Goal: Check status: Check status

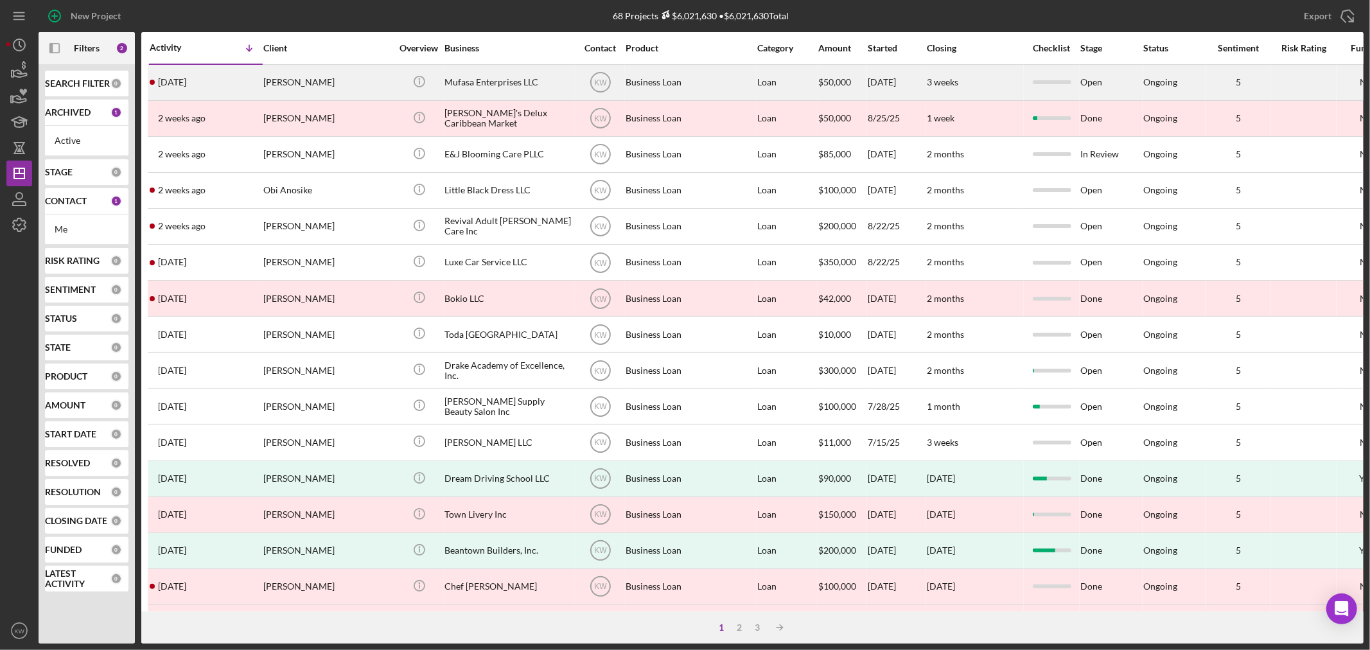
click at [281, 90] on div "[PERSON_NAME]" at bounding box center [327, 83] width 128 height 34
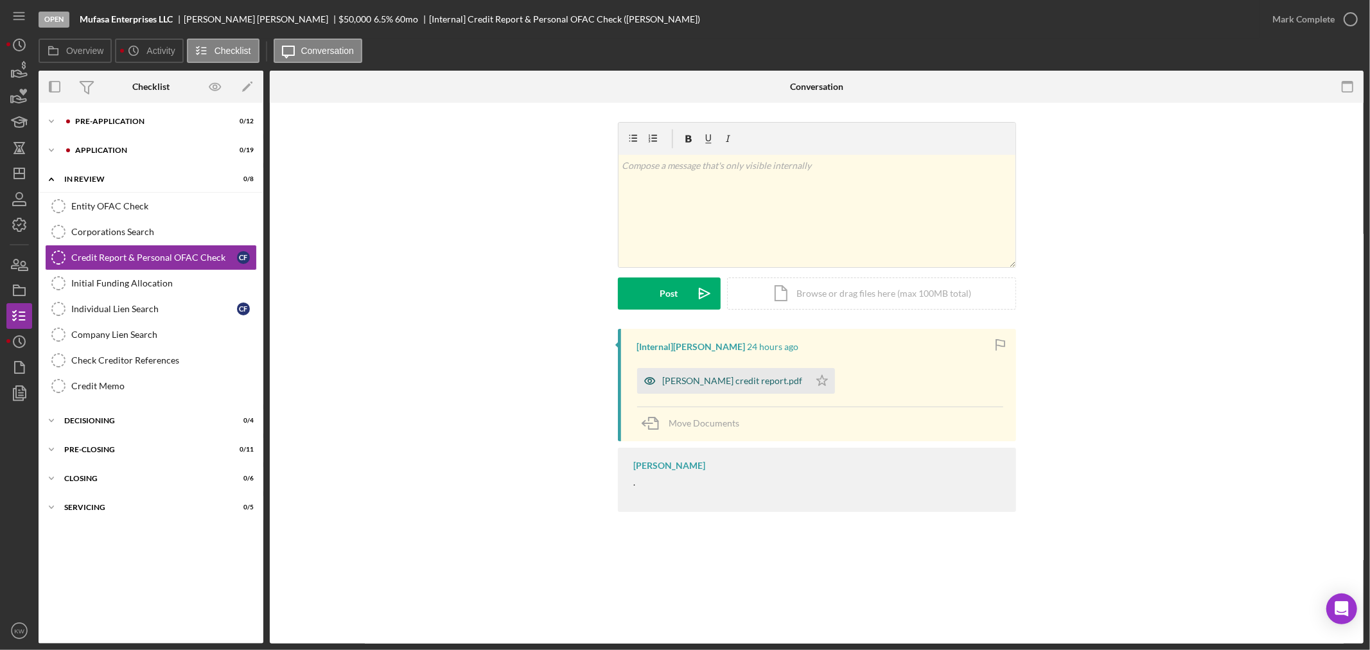
click at [687, 374] on div "Courtney Faucher credit report.pdf" at bounding box center [723, 381] width 172 height 26
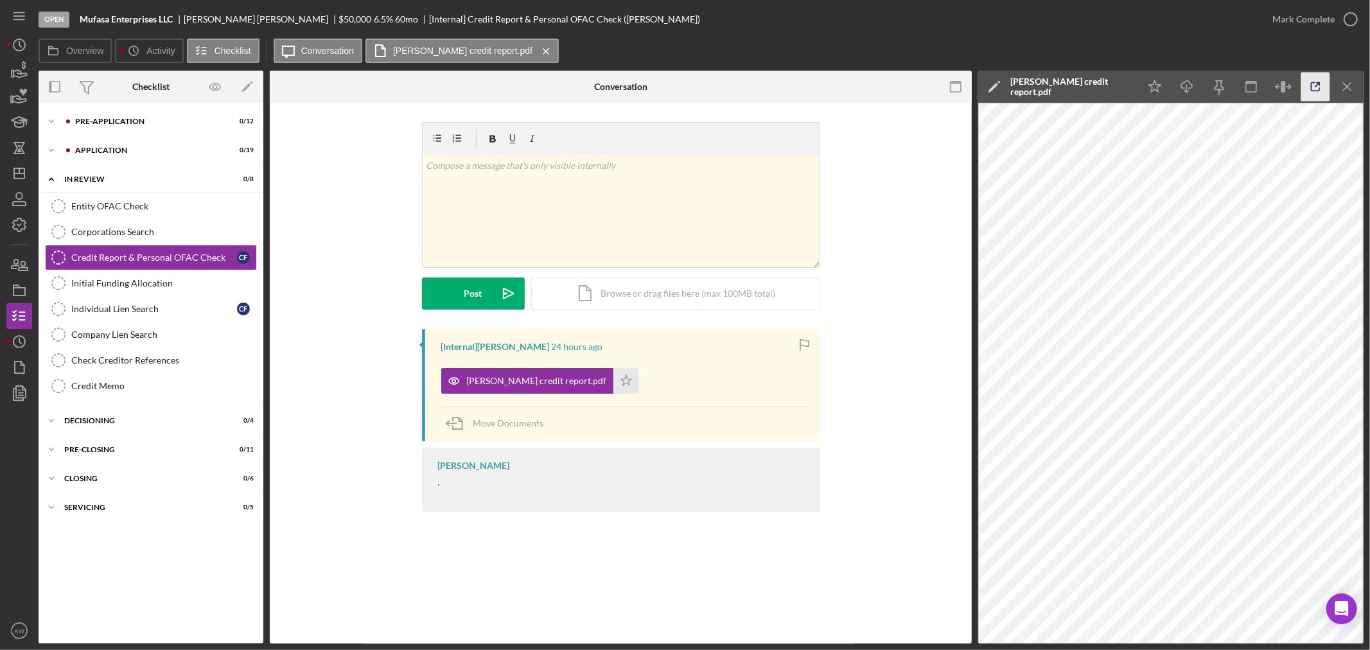
click at [1305, 88] on icon "button" at bounding box center [1315, 87] width 29 height 29
click at [99, 120] on div "Pre-Application" at bounding box center [161, 122] width 172 height 8
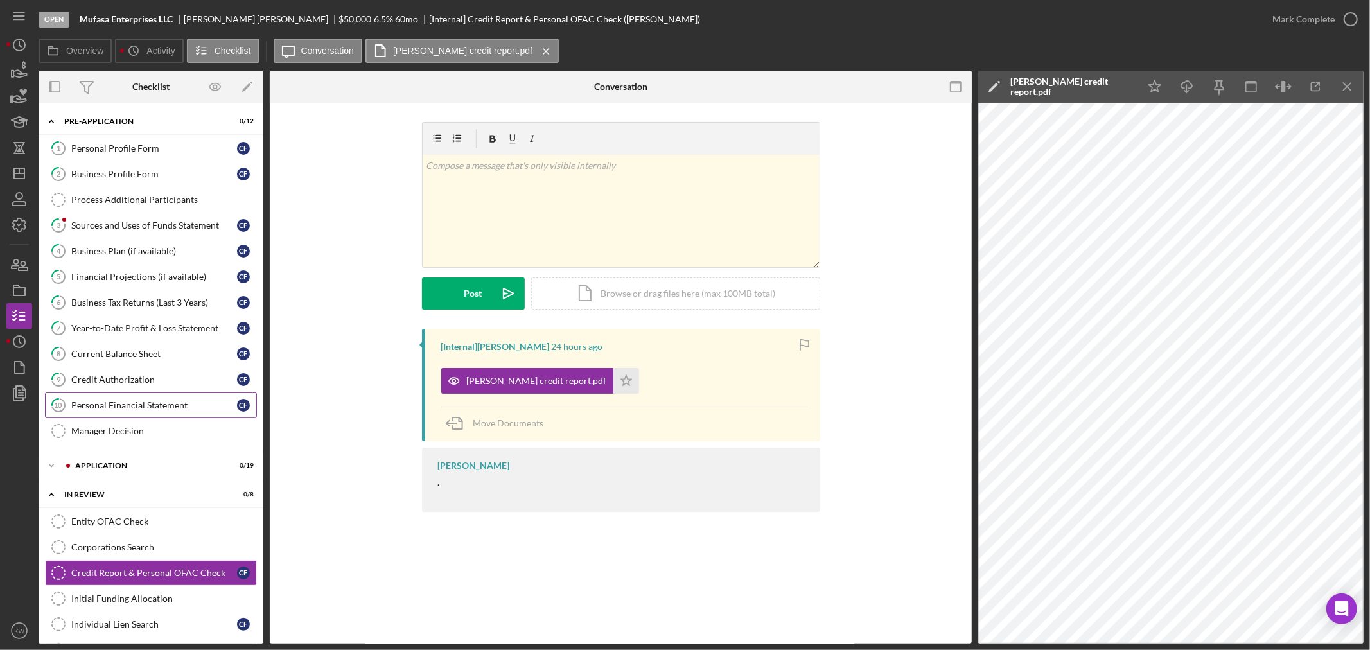
click at [127, 406] on div "Personal Financial Statement" at bounding box center [154, 405] width 166 height 10
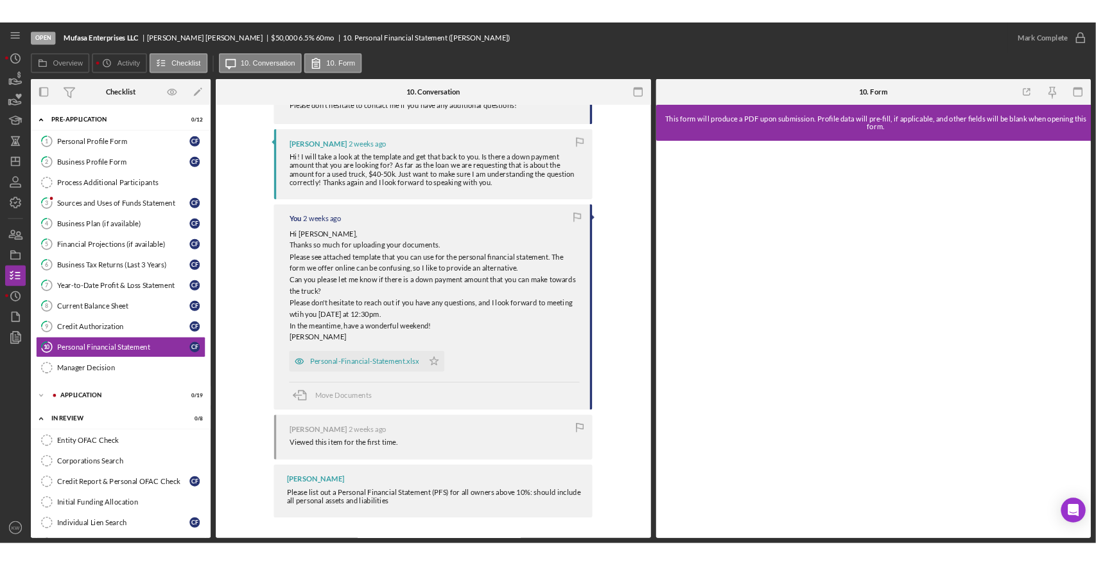
scroll to position [180, 0]
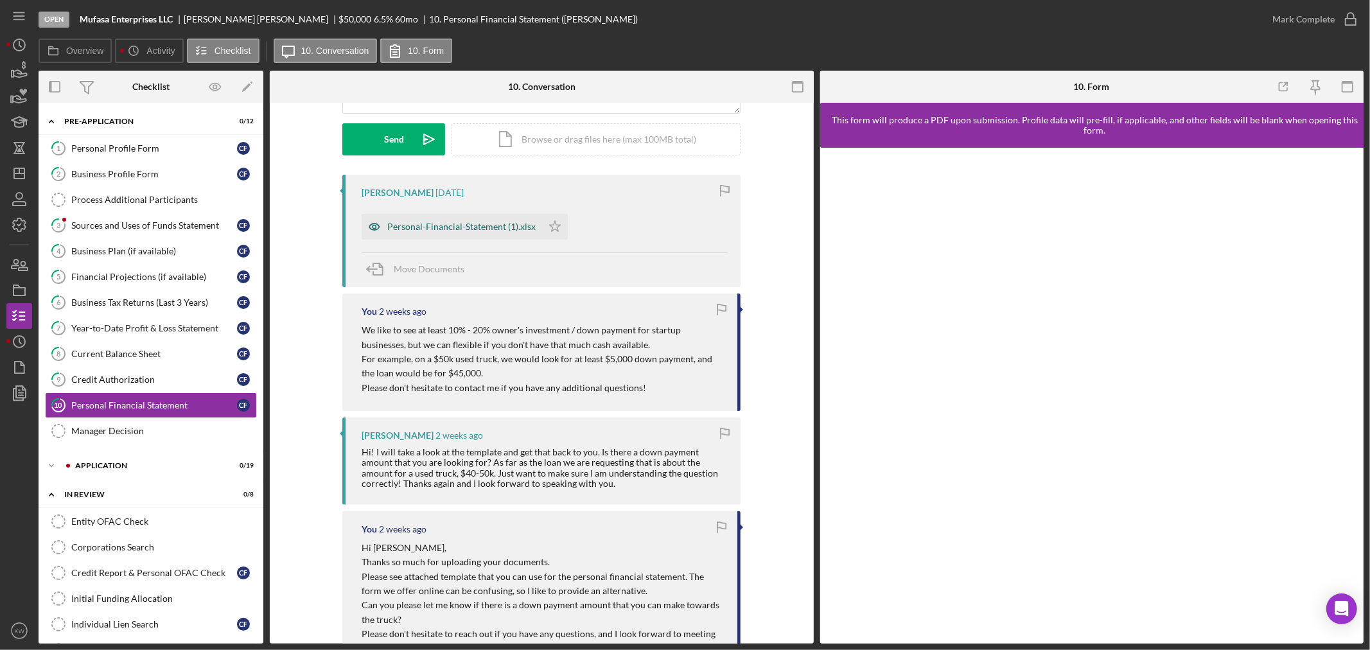
click at [495, 223] on div "Personal-Financial-Statement (1).xlsx" at bounding box center [461, 227] width 148 height 10
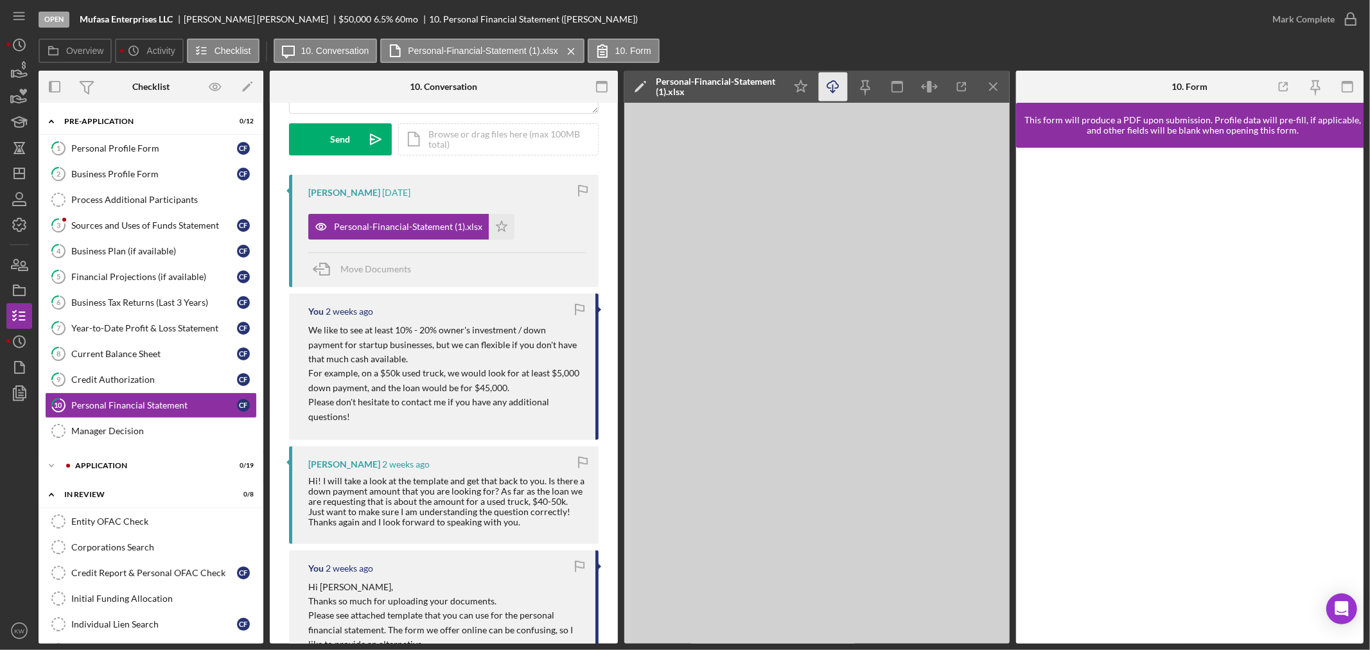
click at [836, 85] on icon "Icon/Download" at bounding box center [832, 87] width 29 height 29
click at [88, 149] on div "Personal Profile Form" at bounding box center [154, 148] width 166 height 10
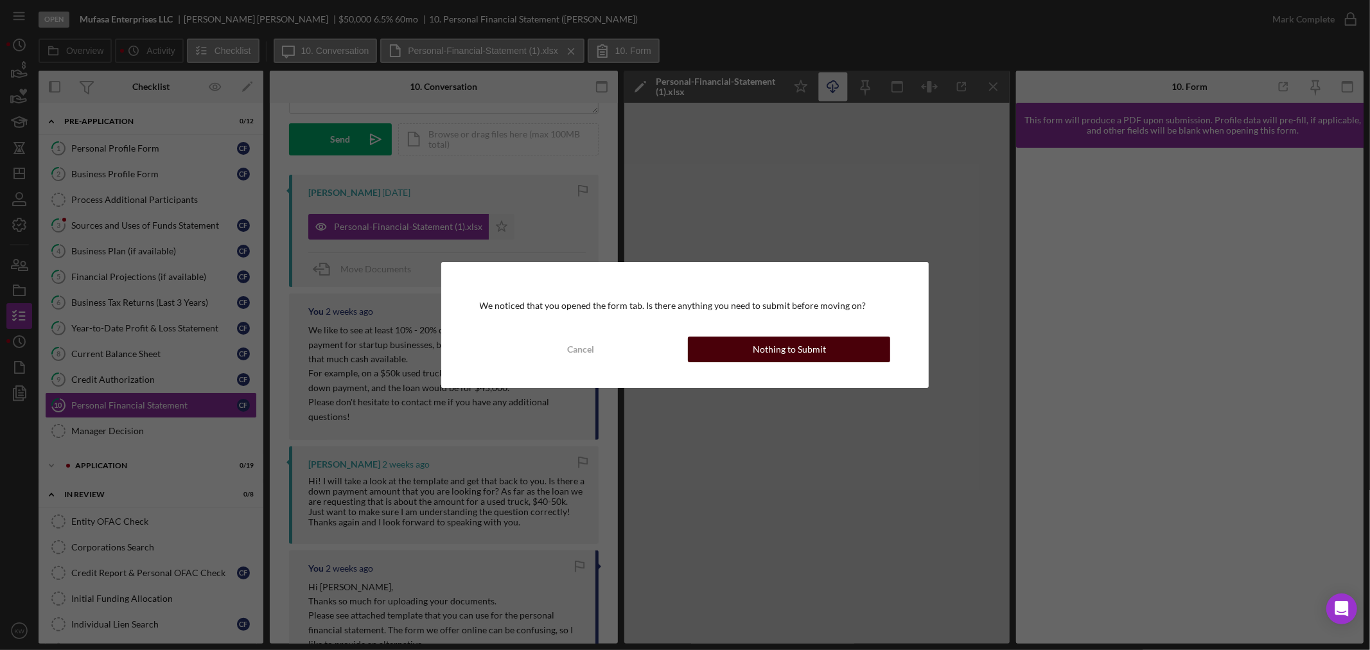
click at [752, 346] on button "Nothing to Submit" at bounding box center [789, 350] width 202 height 26
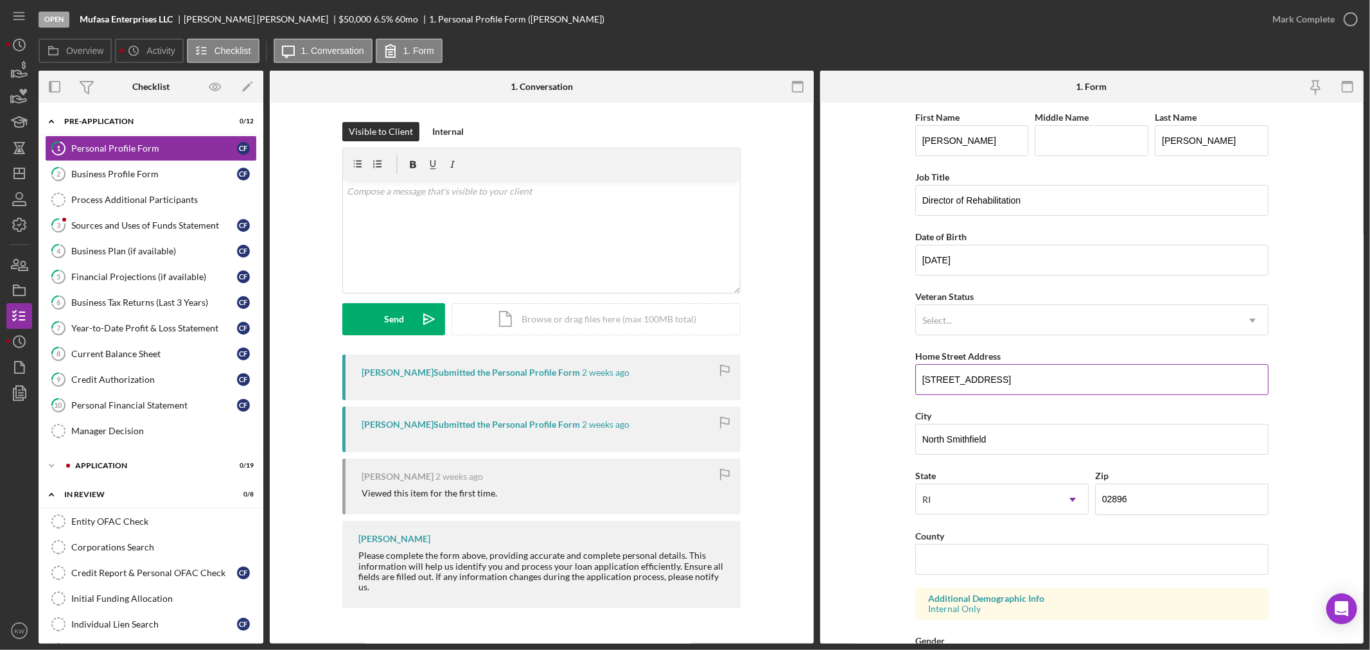
click at [980, 377] on input "1295 Iron Mine Hill Road" at bounding box center [1091, 379] width 353 height 31
click at [979, 377] on input "1295 Iron Mine Hill Road" at bounding box center [1091, 379] width 353 height 31
click at [1320, 320] on form "First Name Courtney Middle Name Last Name Faucher Job Title Director of Rehabil…" at bounding box center [1092, 373] width 544 height 541
click at [10, 74] on icon "button" at bounding box center [19, 71] width 32 height 32
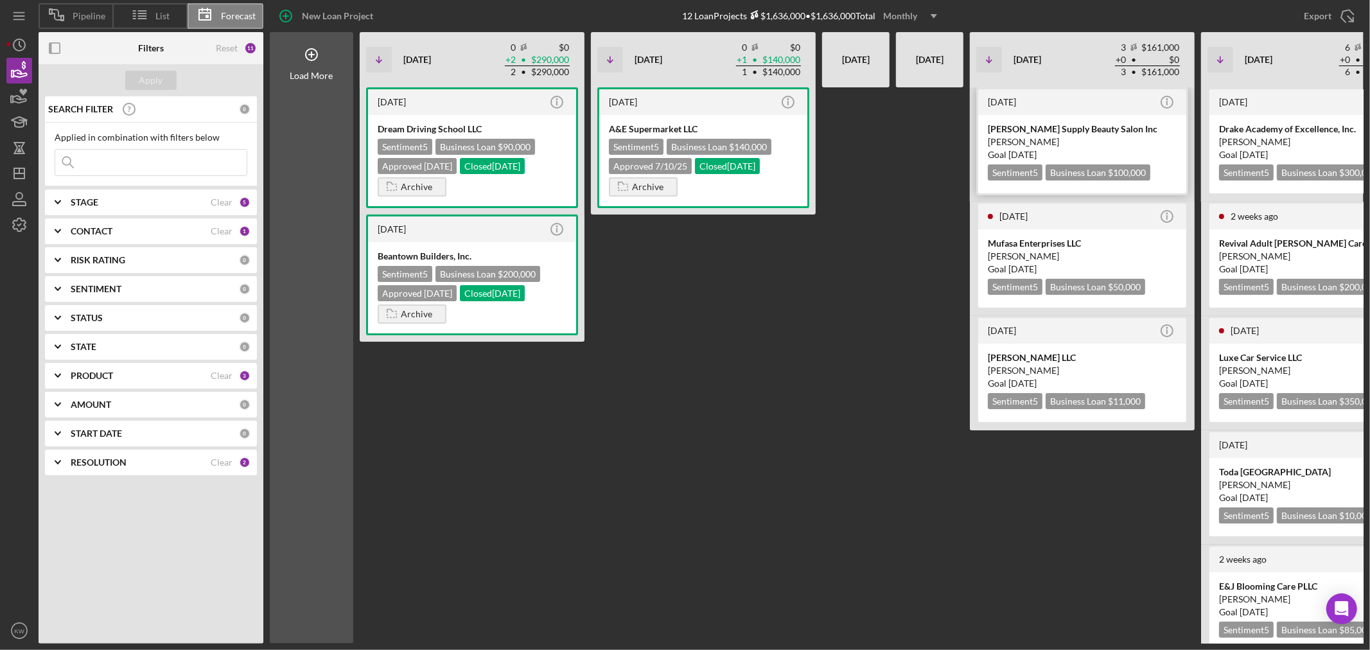
click at [1041, 125] on div "Naisha Supply Beauty Salon Inc" at bounding box center [1082, 129] width 189 height 13
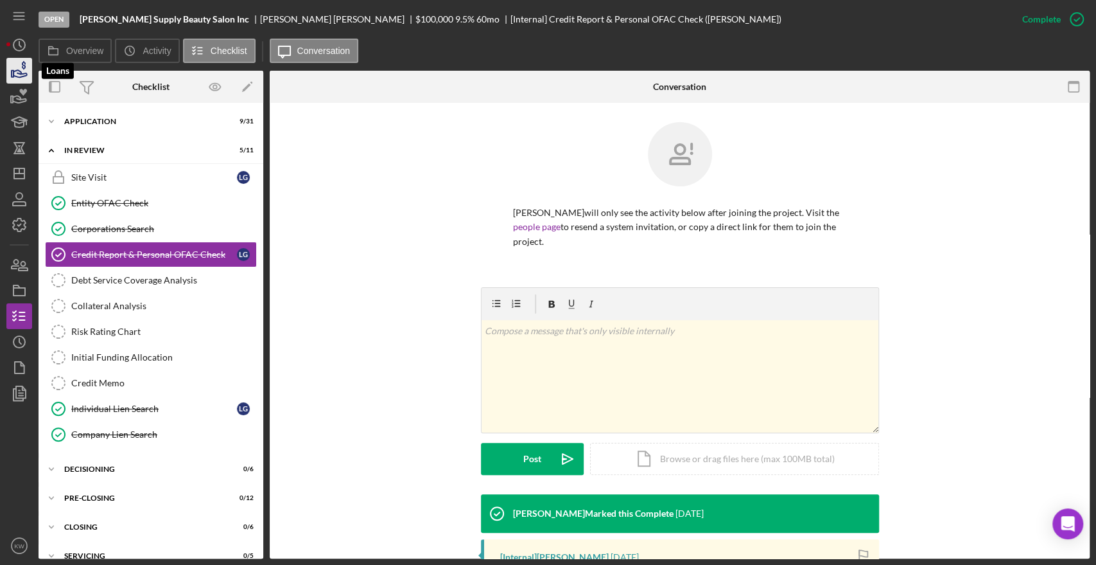
click at [14, 66] on icon "button" at bounding box center [19, 71] width 32 height 32
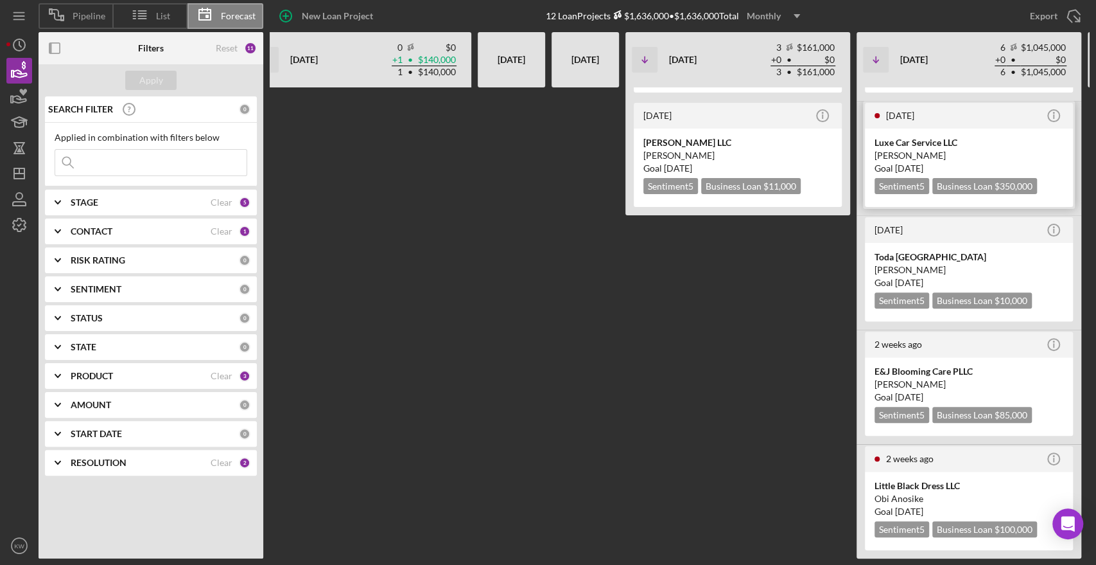
scroll to position [223, 0]
click at [924, 479] on div "Little Black Dress LLC" at bounding box center [969, 485] width 189 height 13
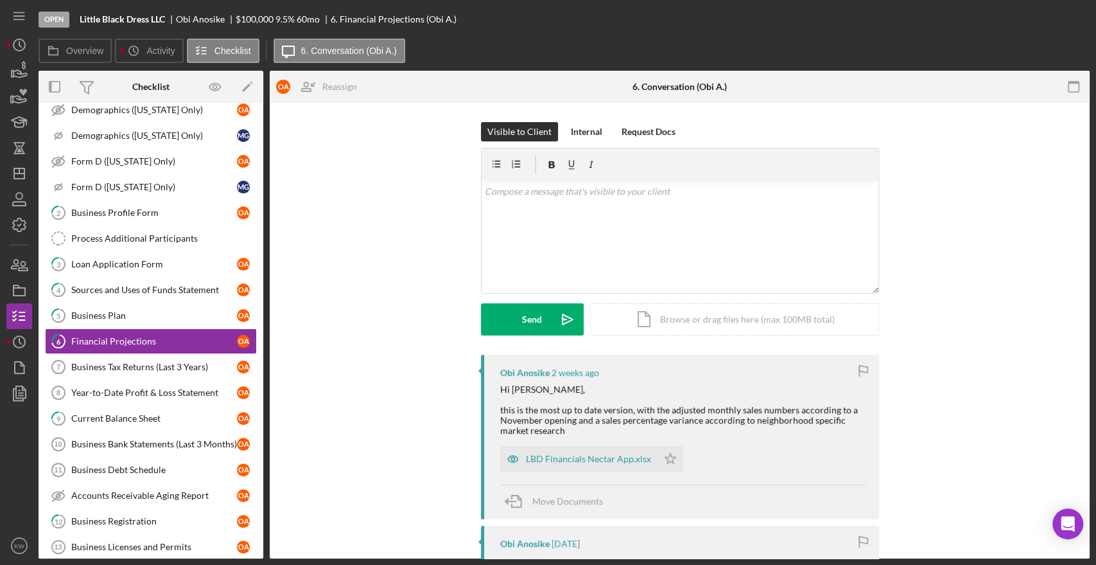
scroll to position [151, 0]
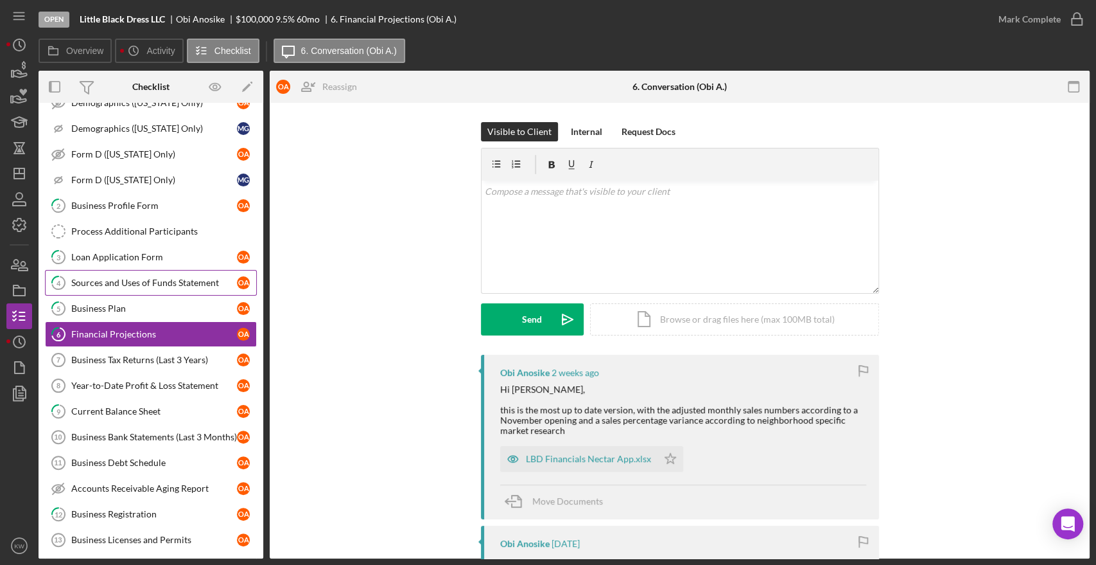
click at [157, 279] on div "Sources and Uses of Funds Statement" at bounding box center [154, 282] width 166 height 10
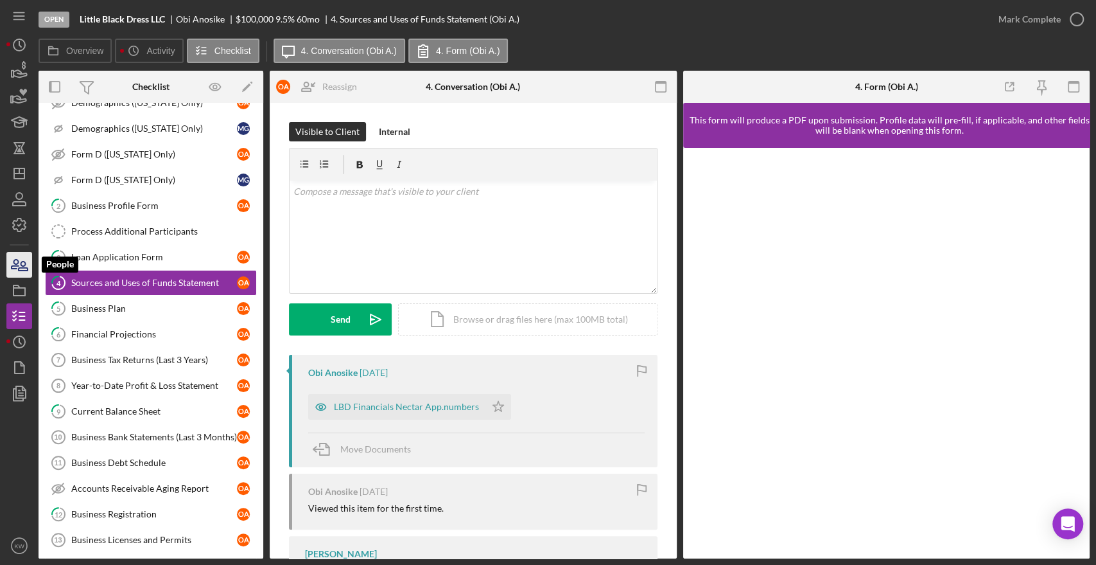
click at [15, 266] on icon "button" at bounding box center [19, 265] width 32 height 32
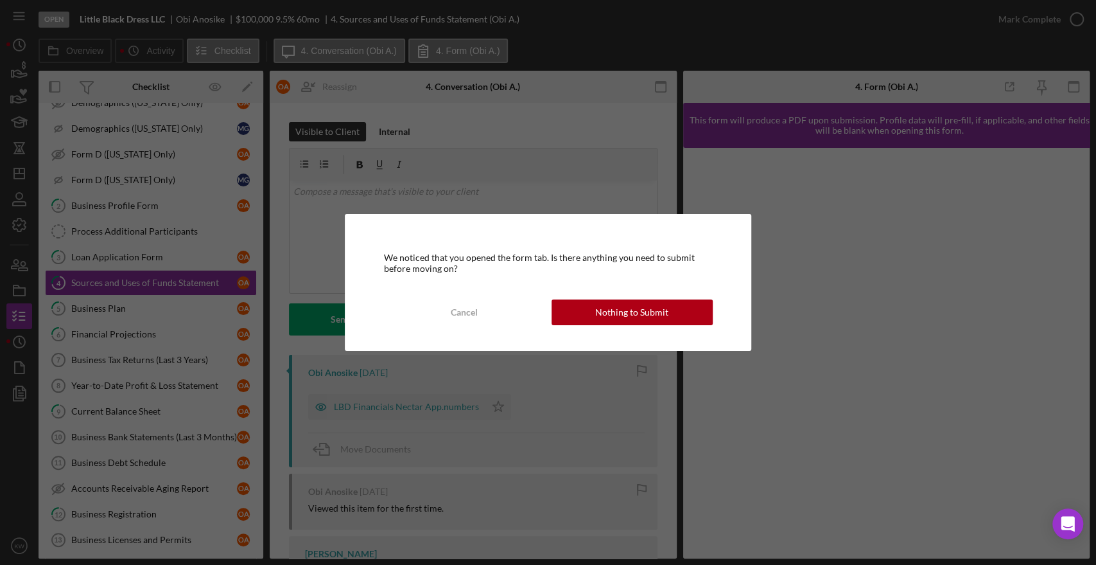
click at [611, 297] on div "We noticed that you opened the form tab. Is there anything you need to submit b…" at bounding box center [548, 282] width 406 height 136
click at [616, 307] on div "Nothing to Submit" at bounding box center [631, 312] width 73 height 26
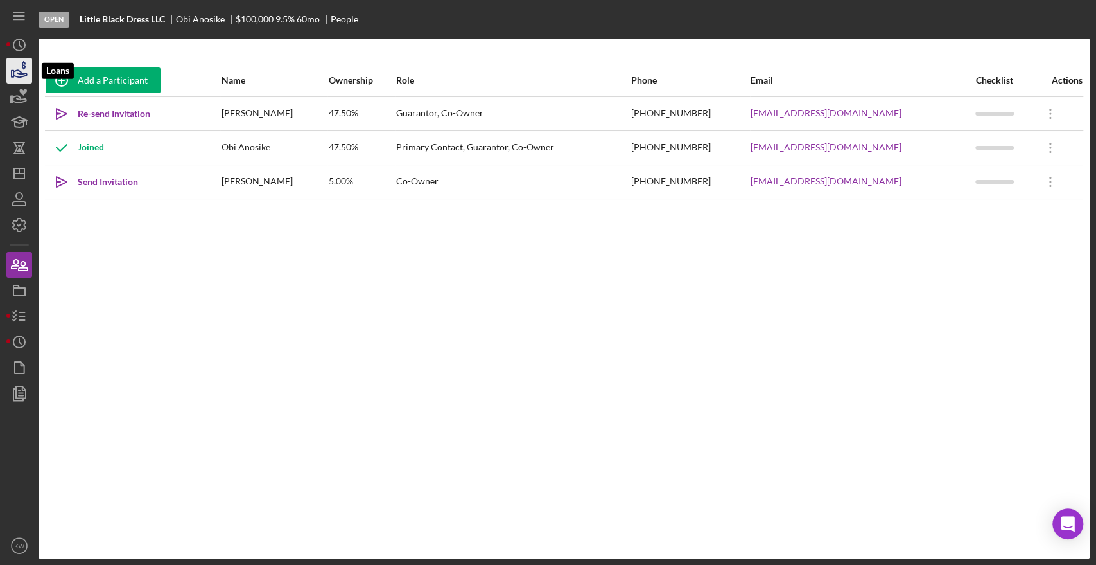
click at [17, 75] on icon "button" at bounding box center [19, 71] width 32 height 32
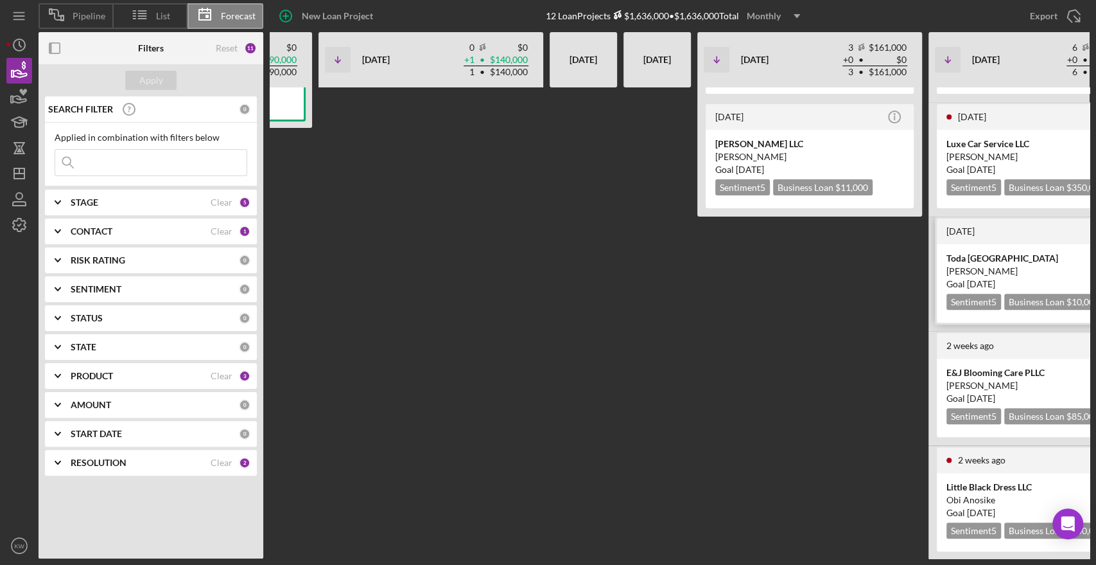
scroll to position [223, 0]
click at [1014, 479] on div "Little Black Dress LLC" at bounding box center [1041, 485] width 189 height 13
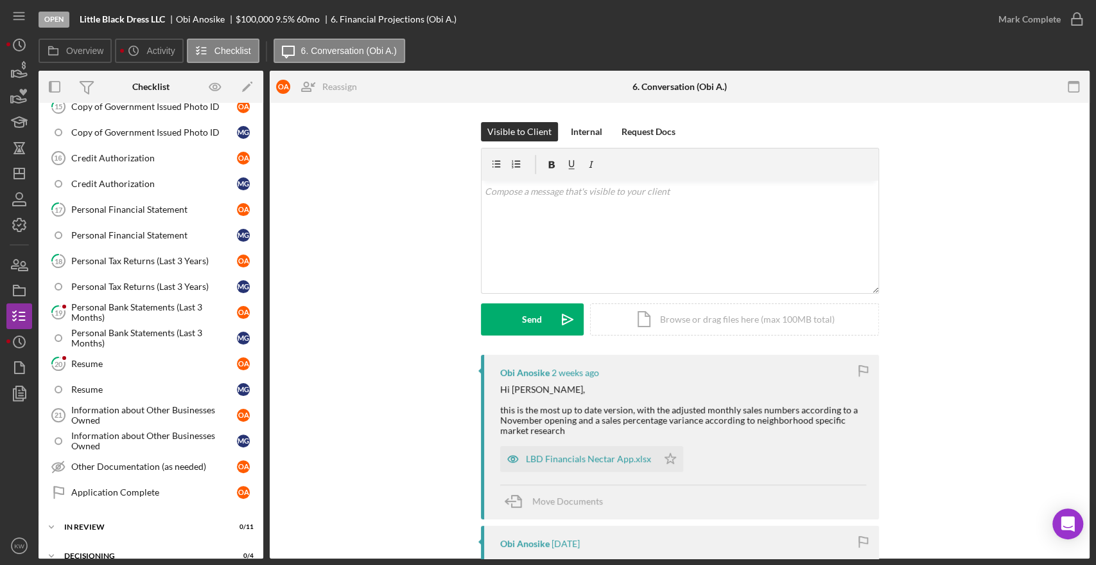
scroll to position [651, 0]
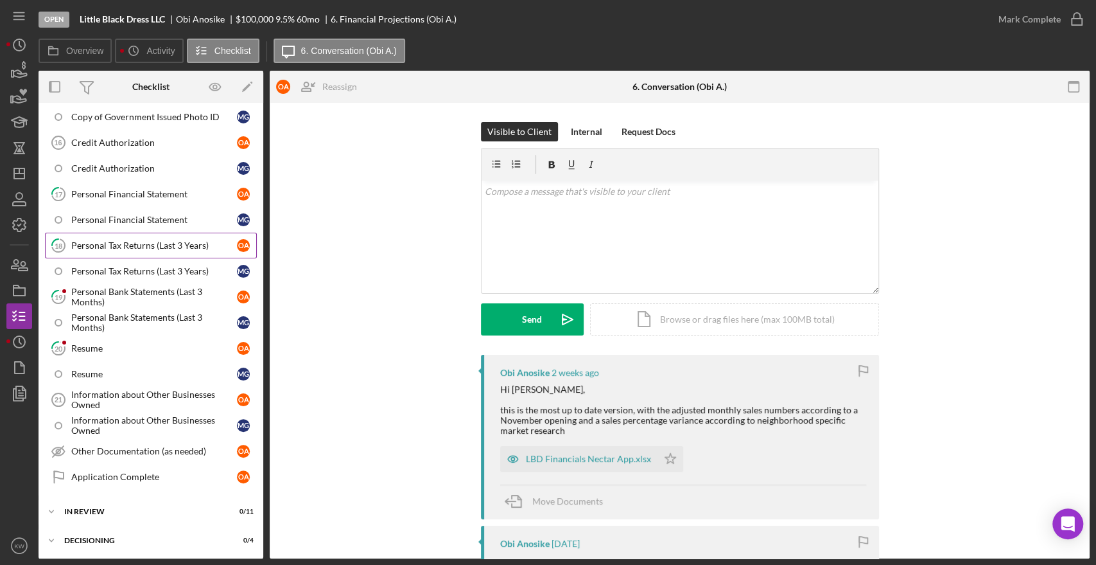
click at [123, 243] on div "Personal Tax Returns (Last 3 Years)" at bounding box center [154, 245] width 166 height 10
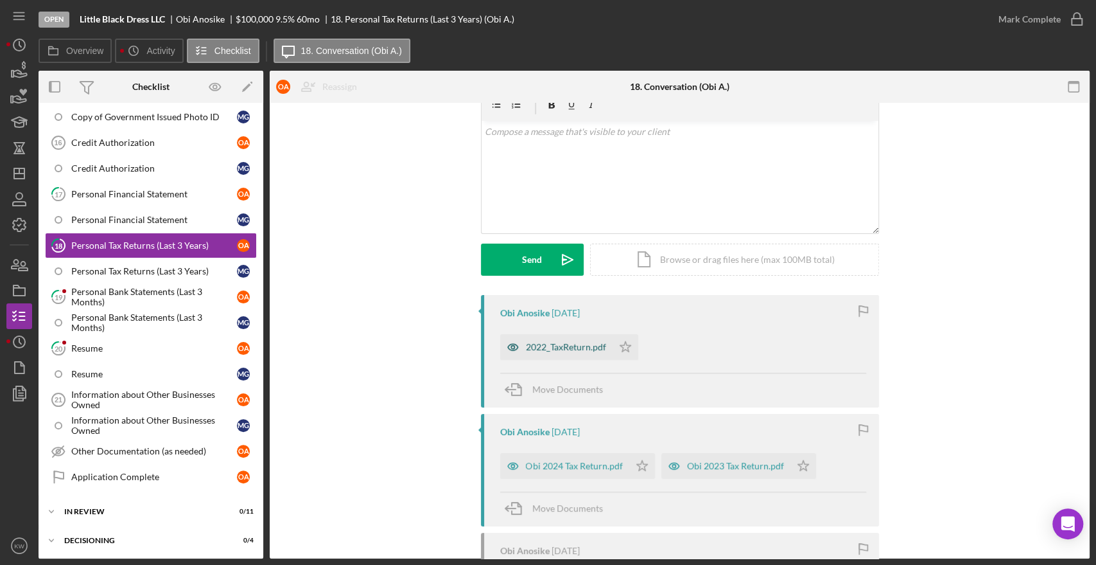
scroll to position [42, 0]
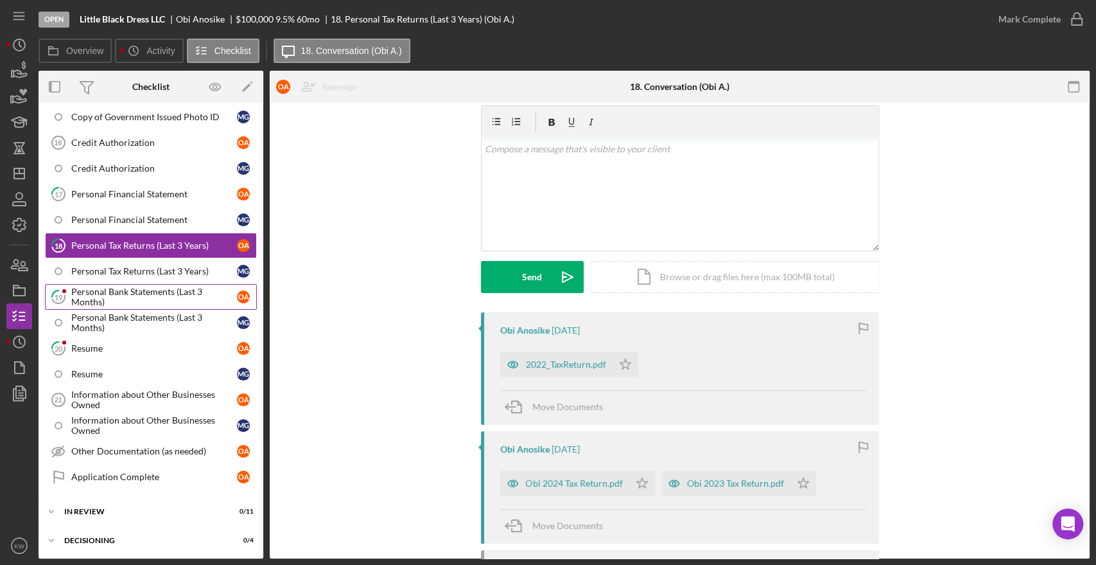
click at [129, 292] on div "Personal Bank Statements (Last 3 Months)" at bounding box center [154, 296] width 166 height 21
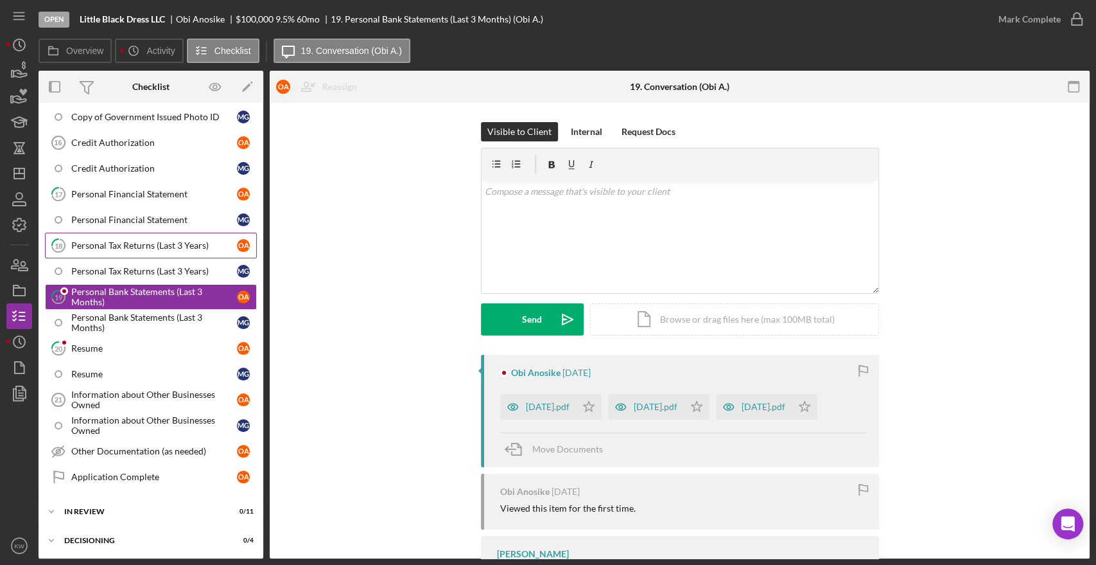
click at [137, 244] on div "Personal Tax Returns (Last 3 Years)" at bounding box center [154, 245] width 166 height 10
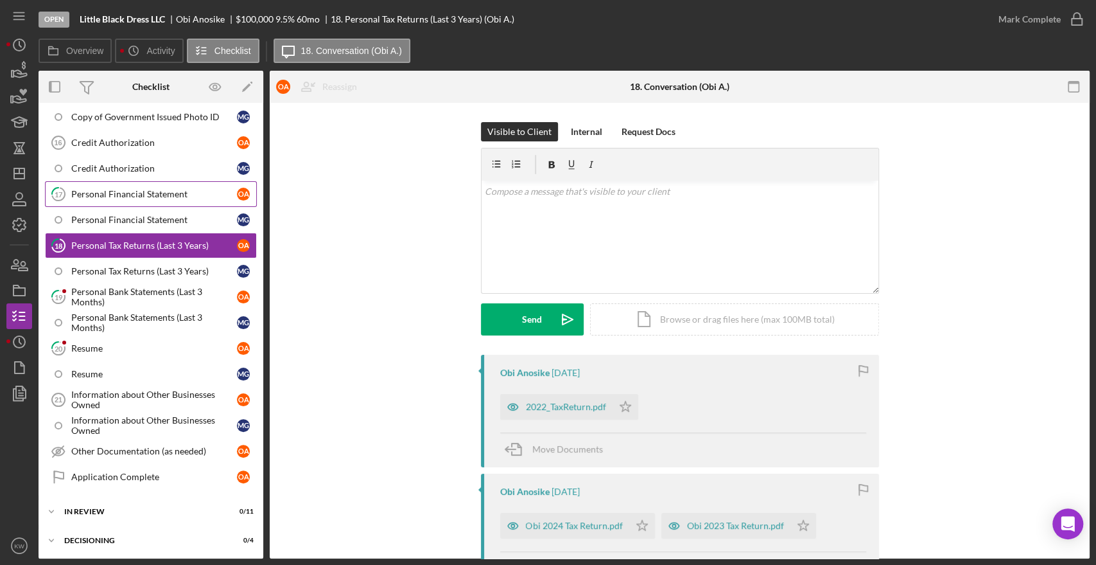
click at [139, 197] on link "17 Personal Financial Statement O A" at bounding box center [151, 194] width 212 height 26
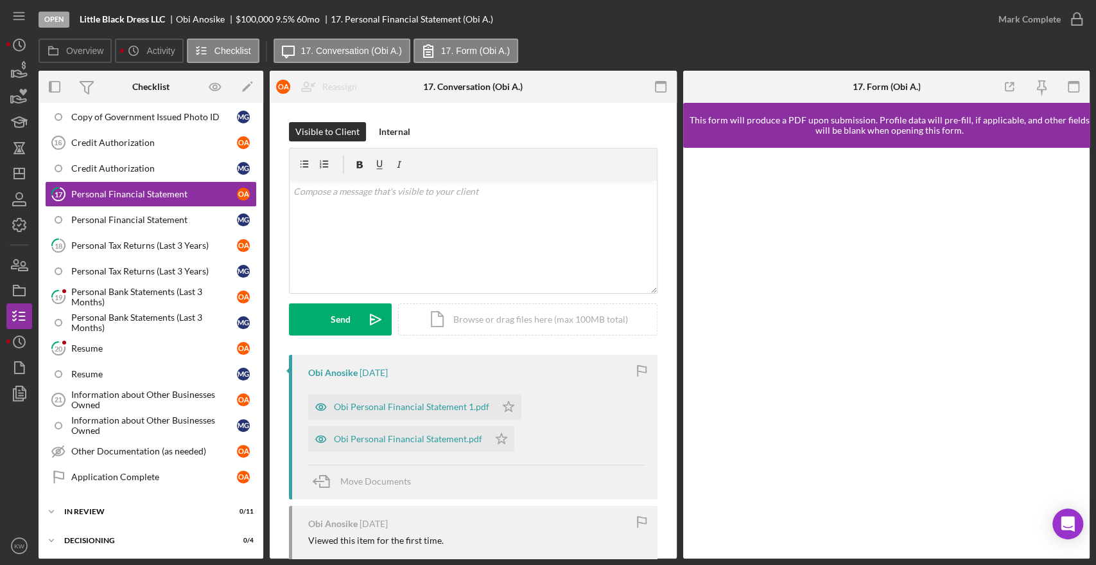
drag, startPoint x: 450, startPoint y: 441, endPoint x: 457, endPoint y: 376, distance: 65.3
click at [457, 376] on div "Obi Anosike 4 weeks ago Obi Personal Financial Statement 1.pdf Icon/Star Obi Pe…" at bounding box center [473, 427] width 369 height 145
click at [452, 402] on div "Obi Personal Financial Statement 1.pdf" at bounding box center [411, 406] width 155 height 10
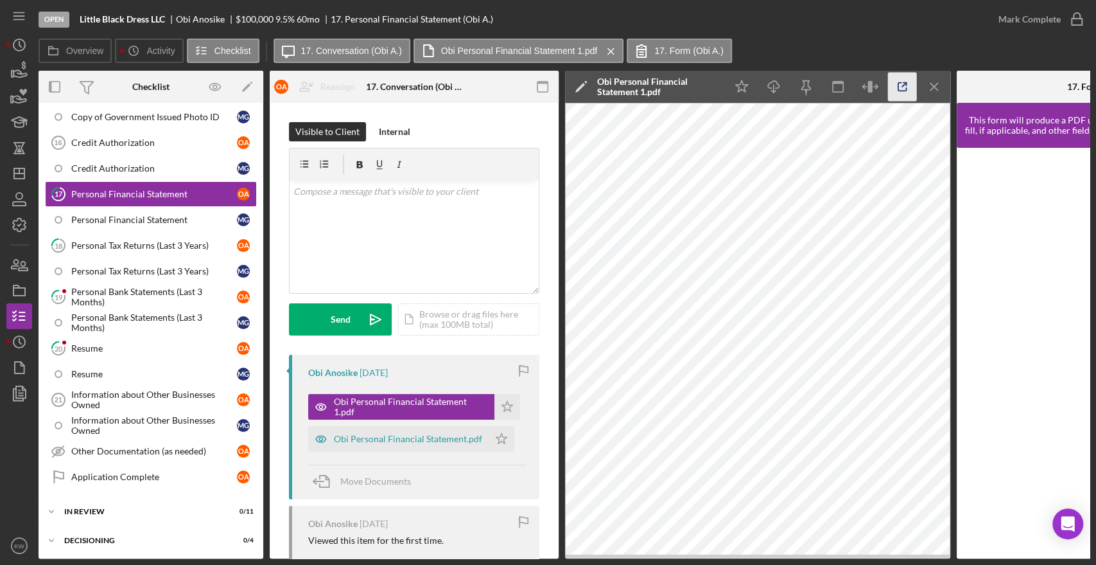
click at [906, 89] on icon "button" at bounding box center [902, 87] width 29 height 29
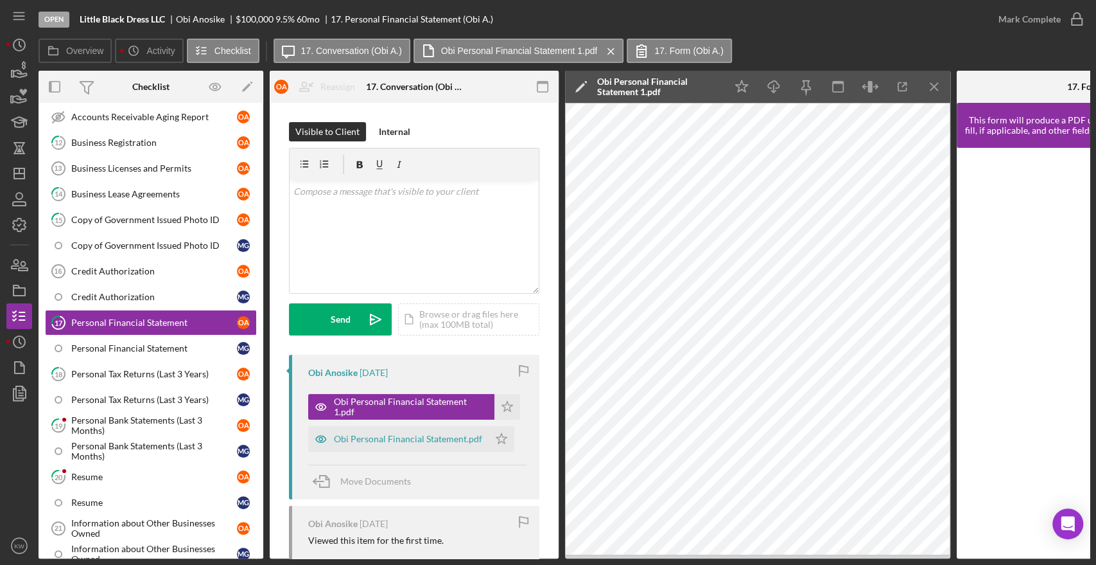
scroll to position [451, 0]
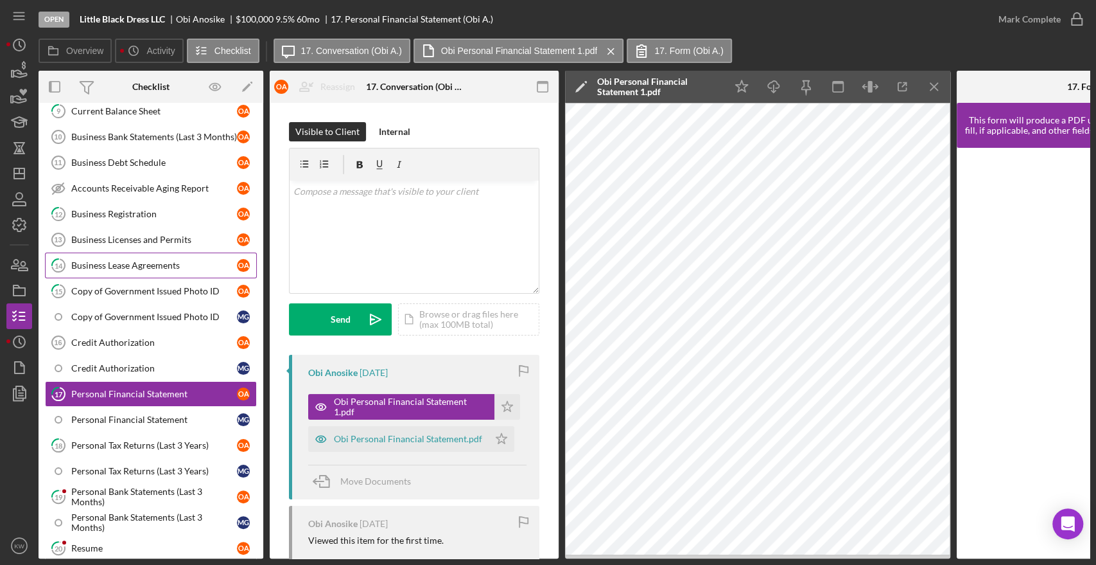
click at [127, 260] on div "Business Lease Agreements" at bounding box center [154, 265] width 166 height 10
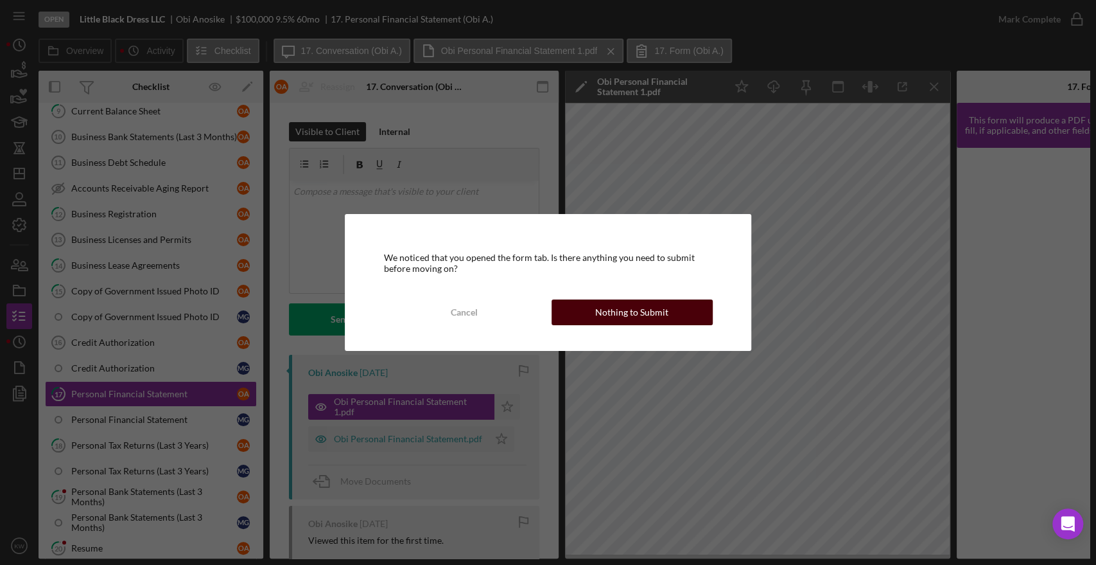
click at [627, 309] on div "Nothing to Submit" at bounding box center [631, 312] width 73 height 26
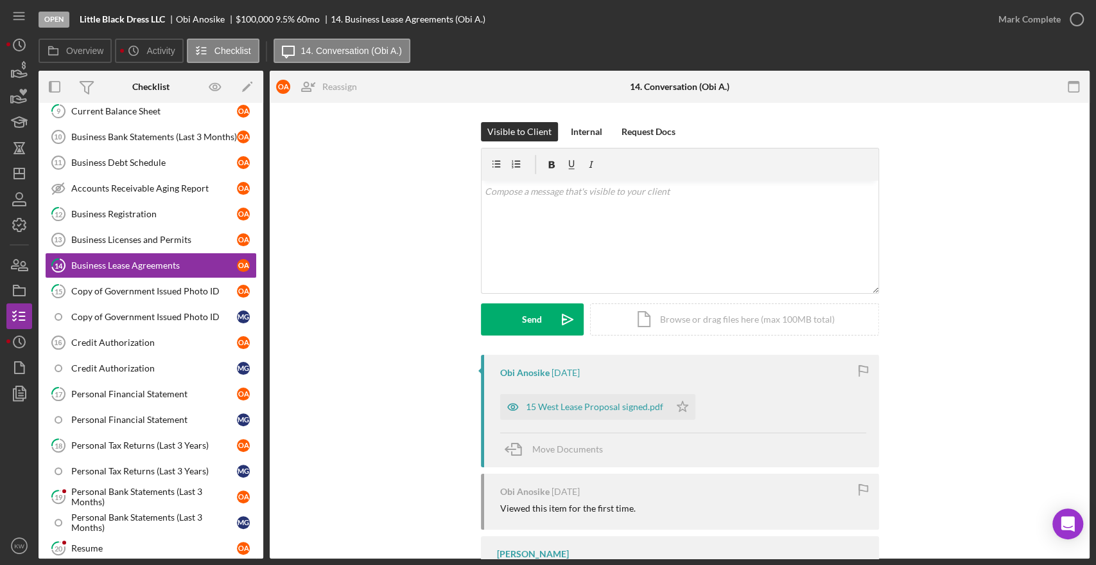
scroll to position [67, 0]
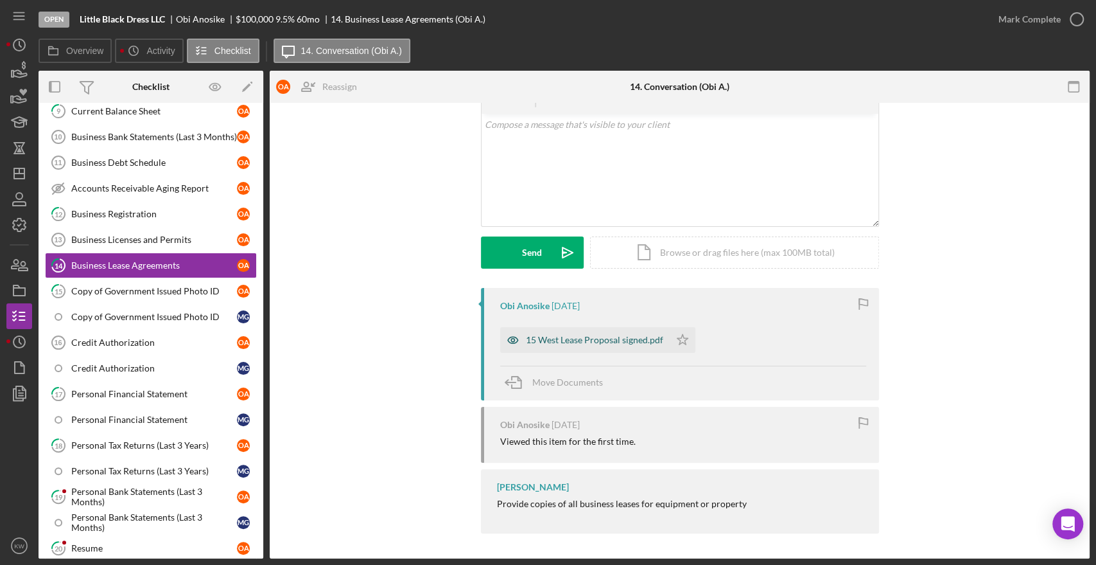
click at [590, 342] on div "15 West Lease Proposal signed.pdf" at bounding box center [594, 340] width 137 height 10
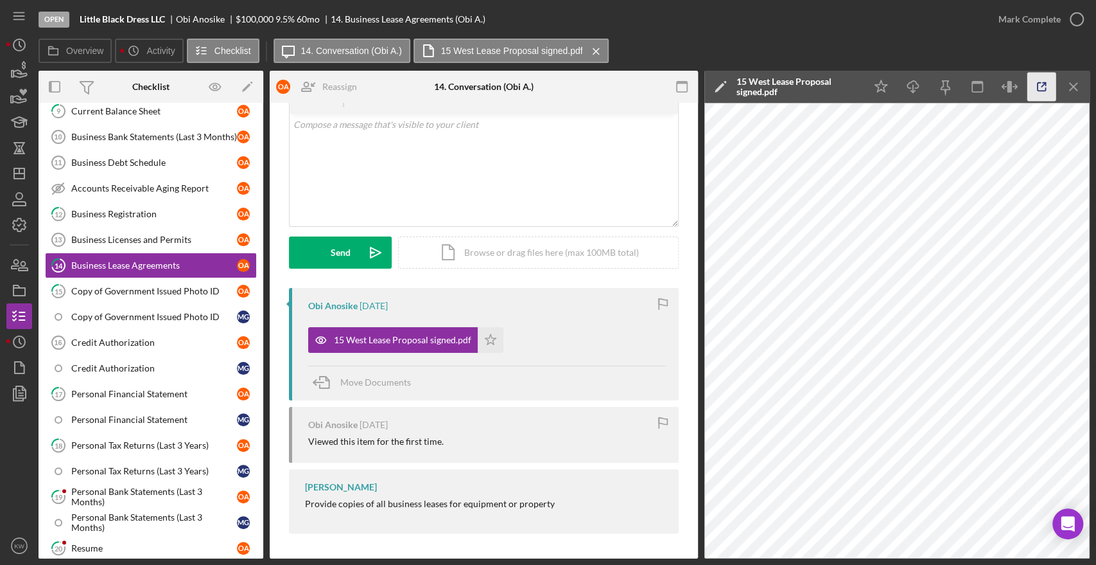
click at [1045, 89] on icon "button" at bounding box center [1042, 87] width 8 height 8
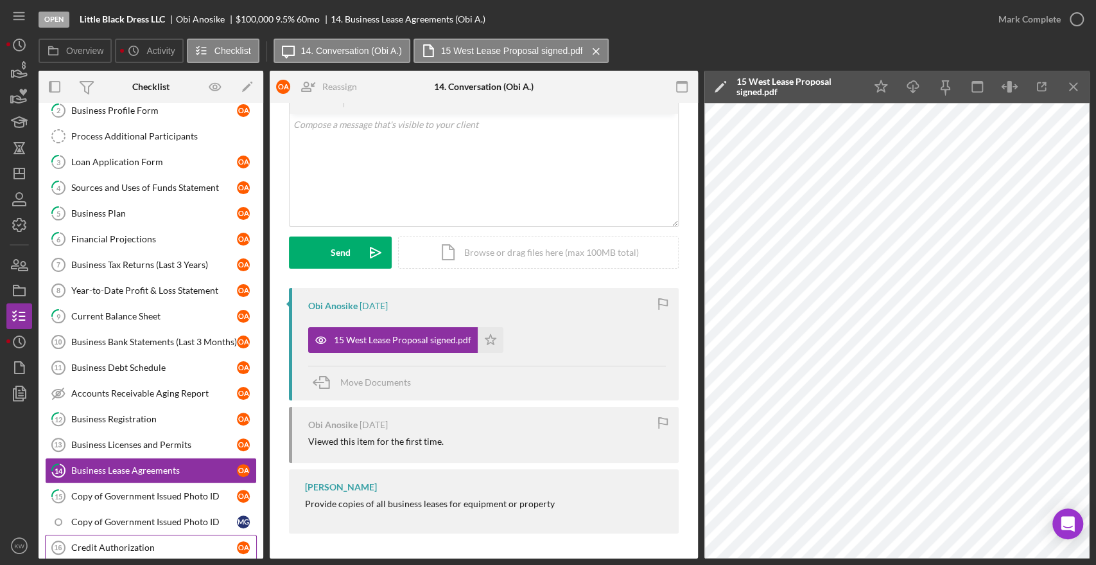
scroll to position [236, 0]
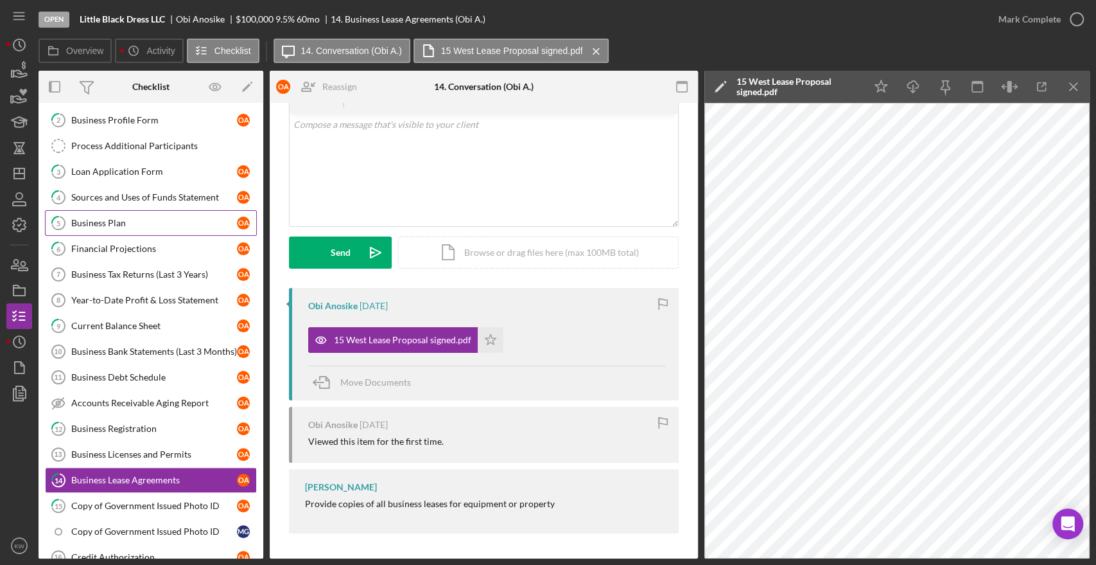
click at [111, 218] on div "Business Plan" at bounding box center [154, 223] width 166 height 10
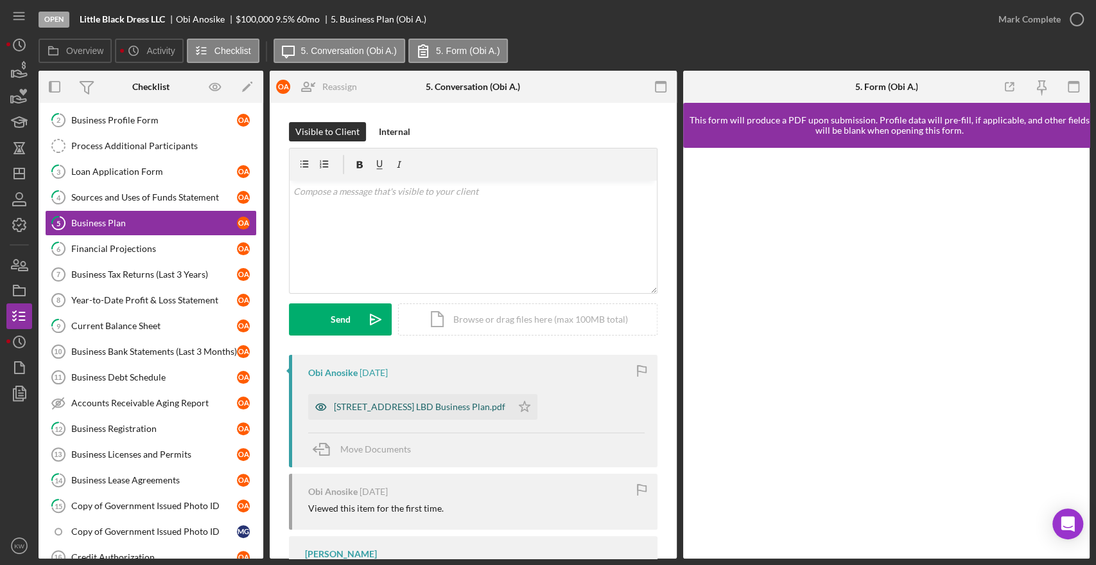
click at [382, 410] on div "15 West st. LBD Business Plan.pdf" at bounding box center [419, 406] width 171 height 10
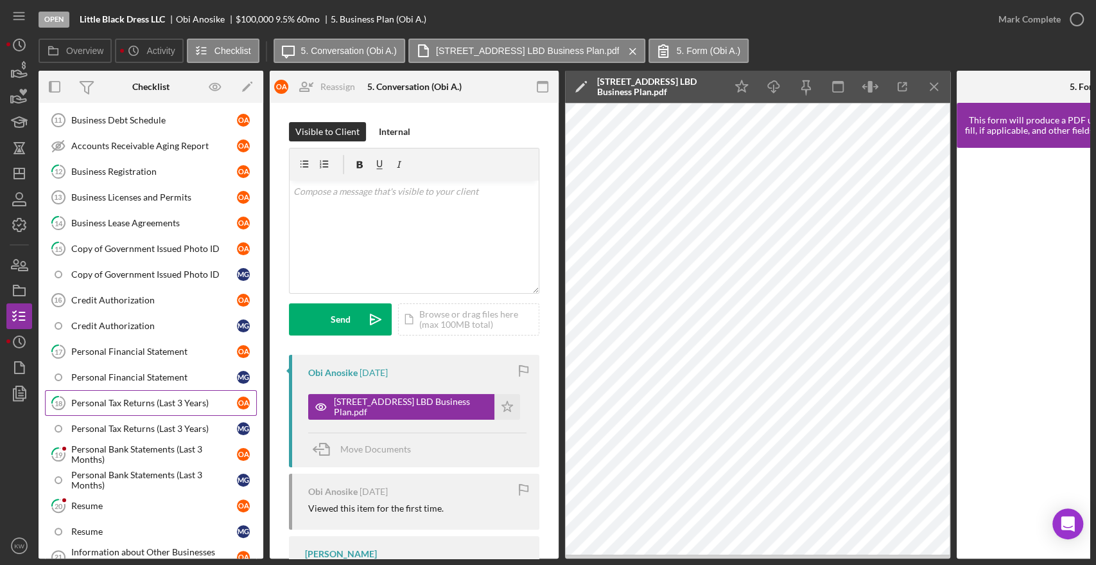
scroll to position [451, 0]
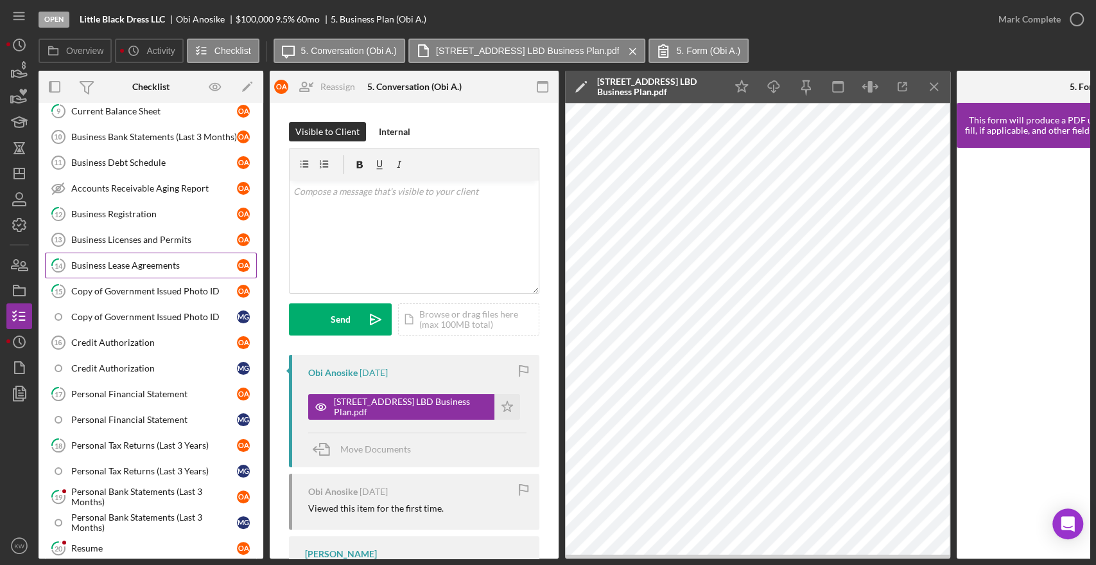
click at [123, 255] on link "14 Business Lease Agreements O A" at bounding box center [151, 265] width 212 height 26
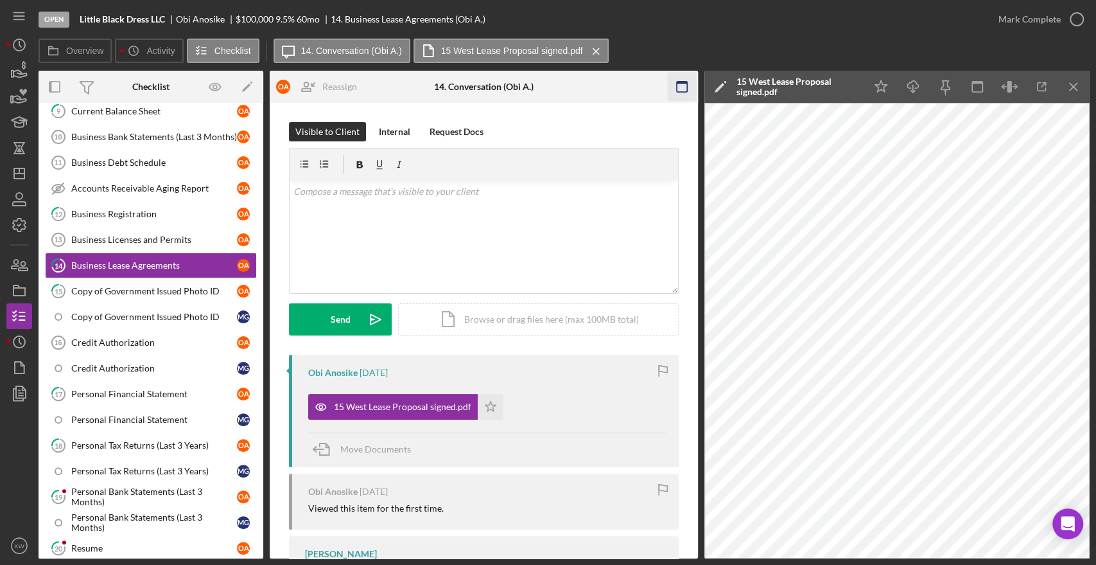
click at [669, 89] on icon "button" at bounding box center [681, 87] width 29 height 29
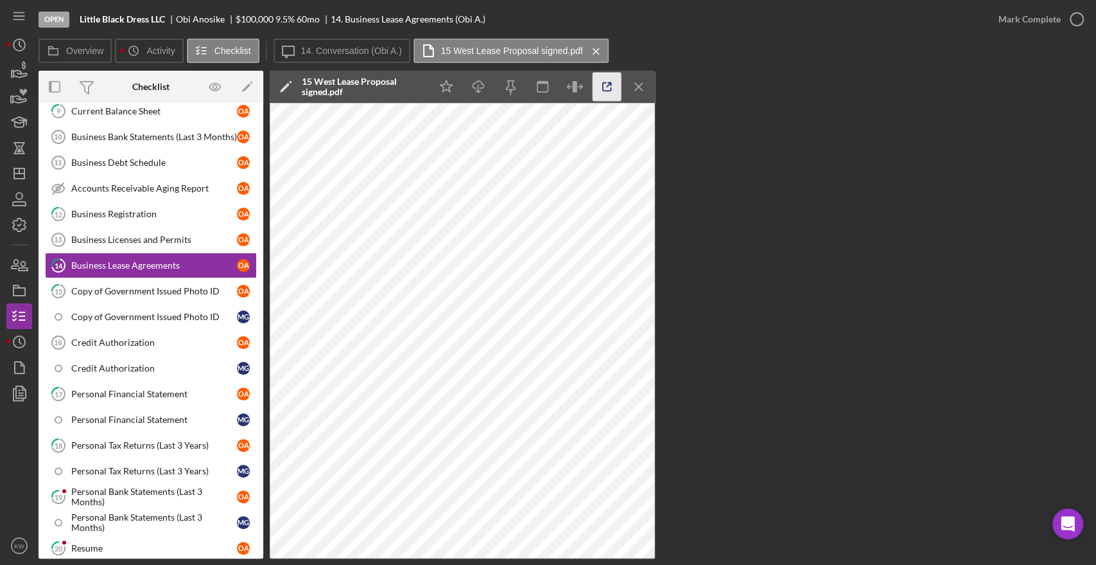
click at [602, 87] on icon "button" at bounding box center [607, 87] width 29 height 29
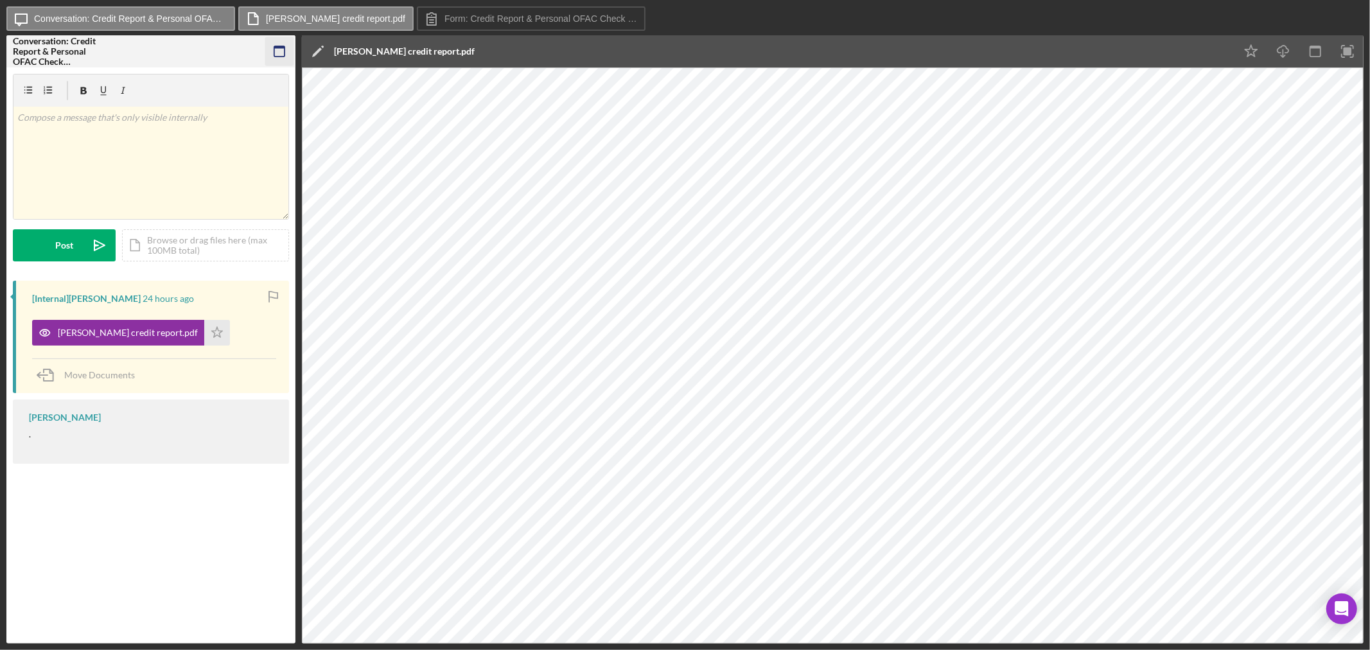
click at [276, 55] on icon "button" at bounding box center [279, 51] width 29 height 29
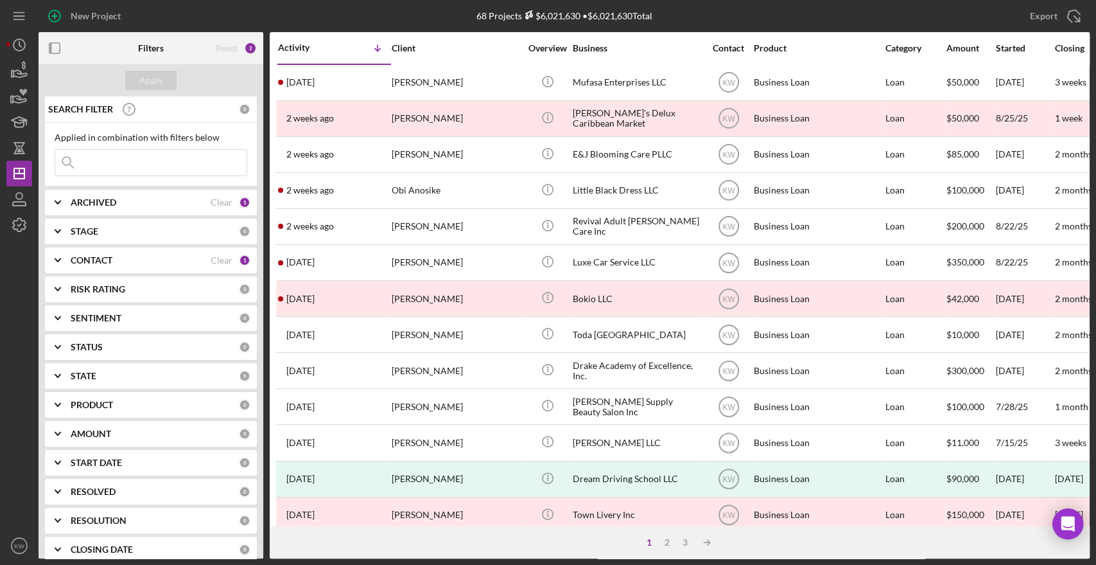
click at [108, 167] on input at bounding box center [150, 163] width 191 height 26
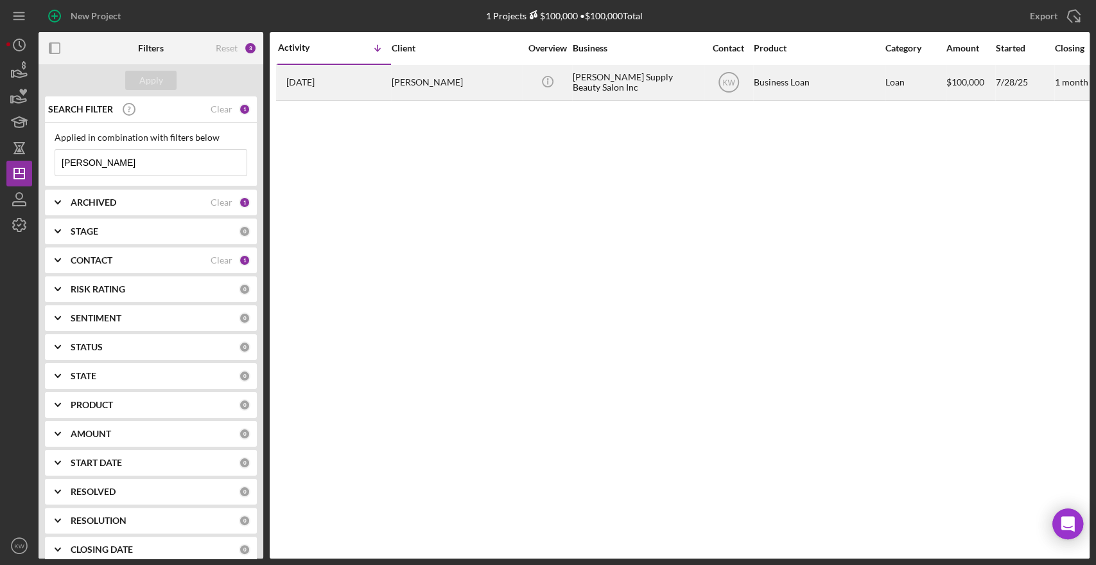
type input "naisha"
click at [438, 73] on div "[PERSON_NAME]" at bounding box center [456, 83] width 128 height 34
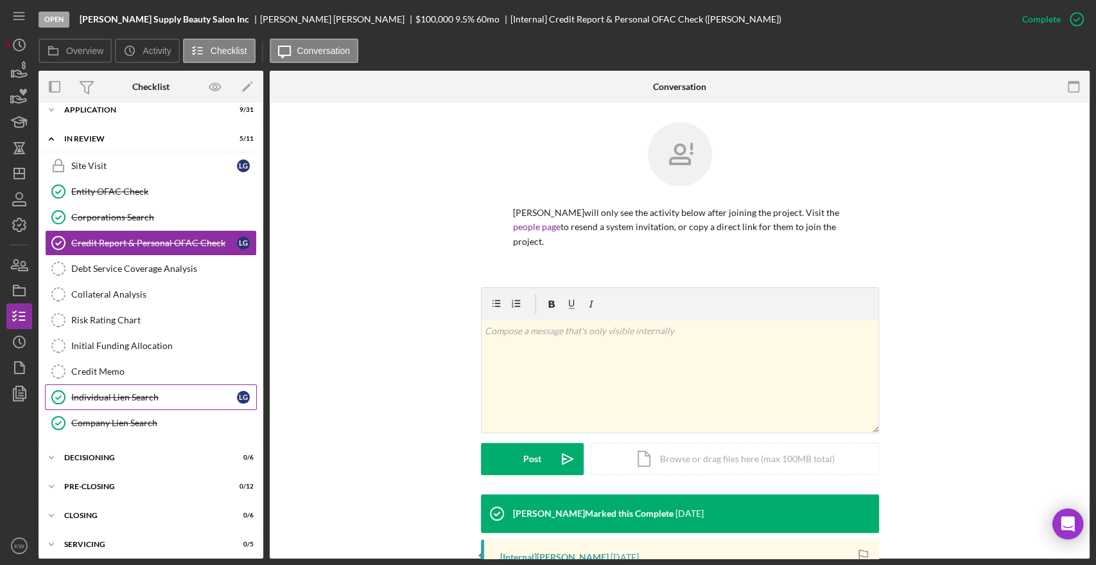
scroll to position [15, 0]
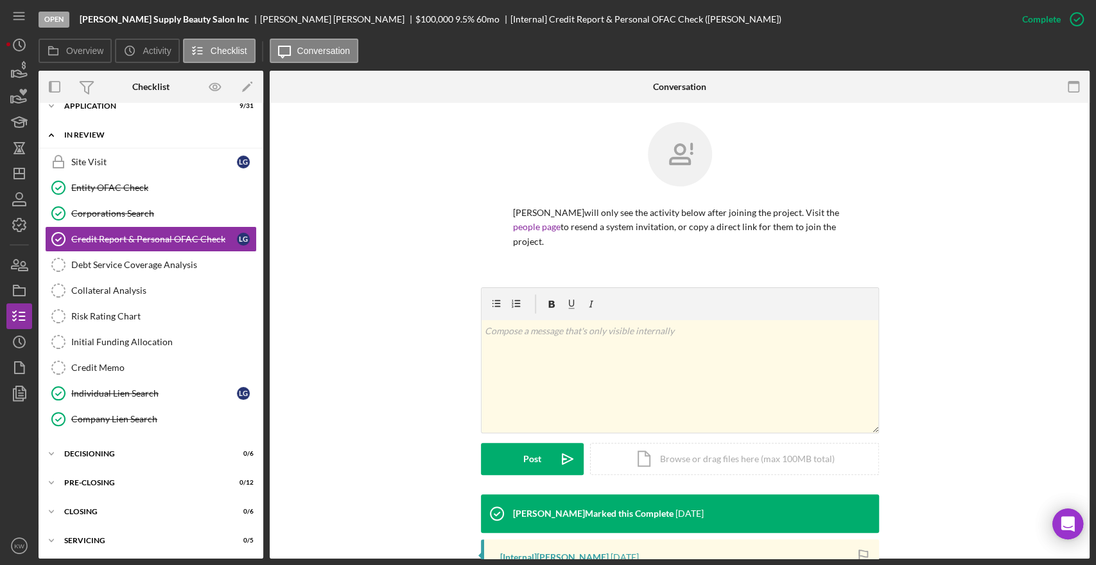
click at [67, 135] on div "In Review" at bounding box center [155, 135] width 183 height 8
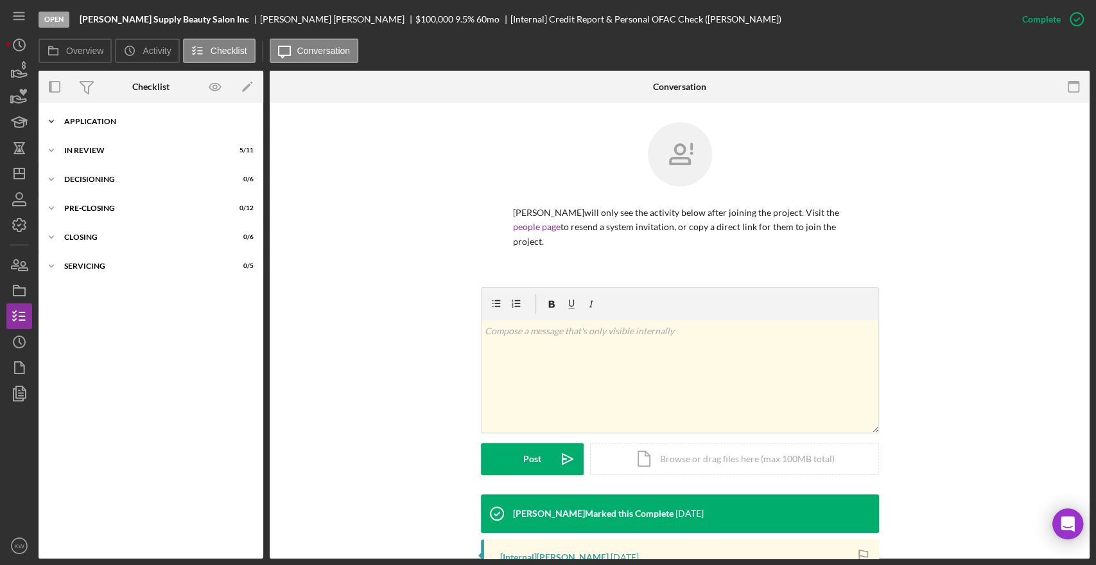
click at [72, 119] on div "Application" at bounding box center [155, 122] width 183 height 8
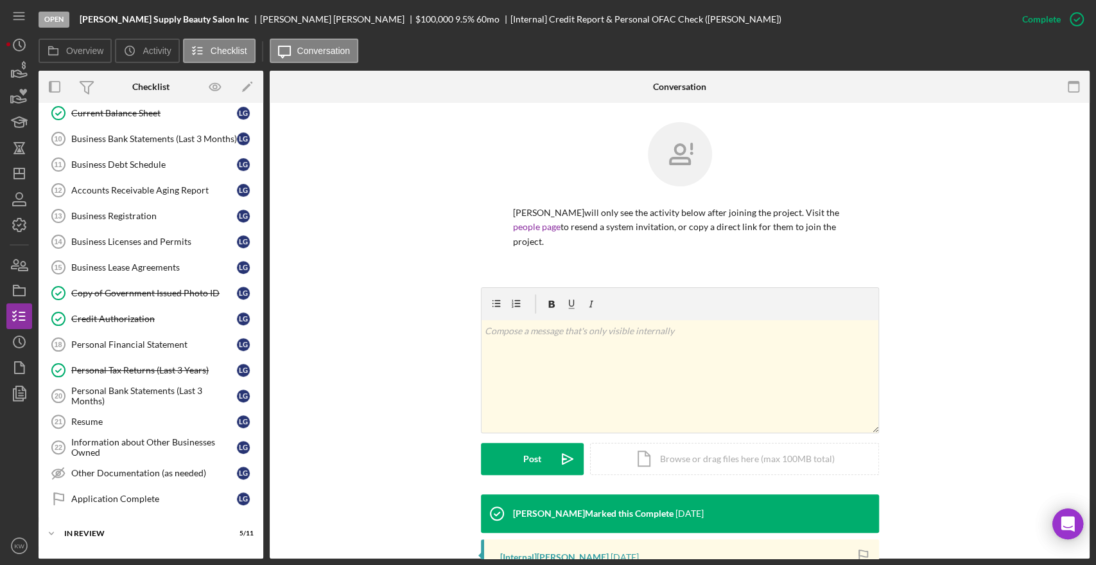
scroll to position [428, 0]
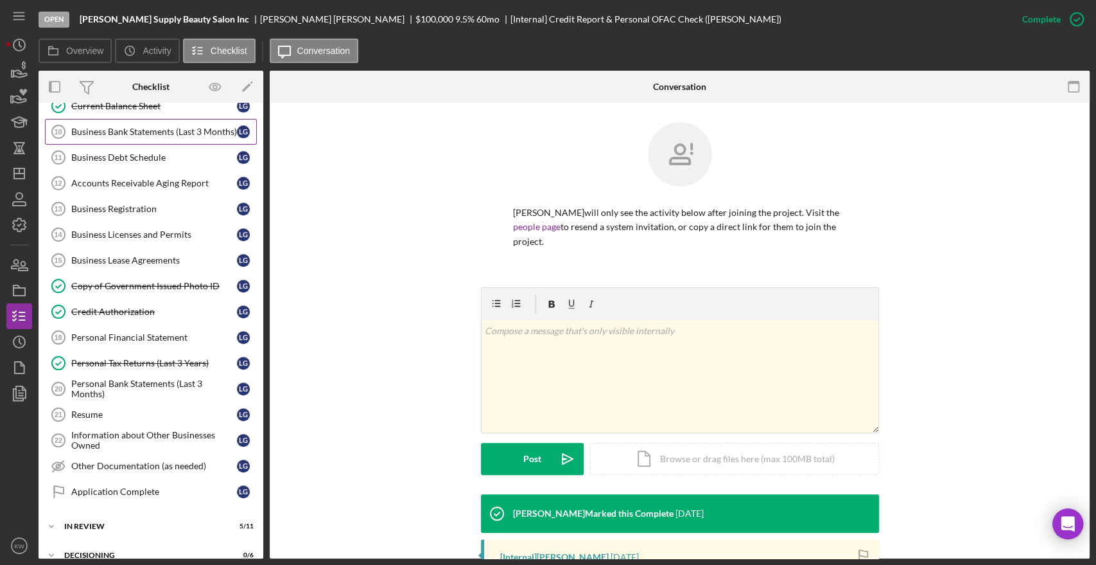
click at [115, 130] on div "Business Bank Statements (Last 3 Months)" at bounding box center [154, 132] width 166 height 10
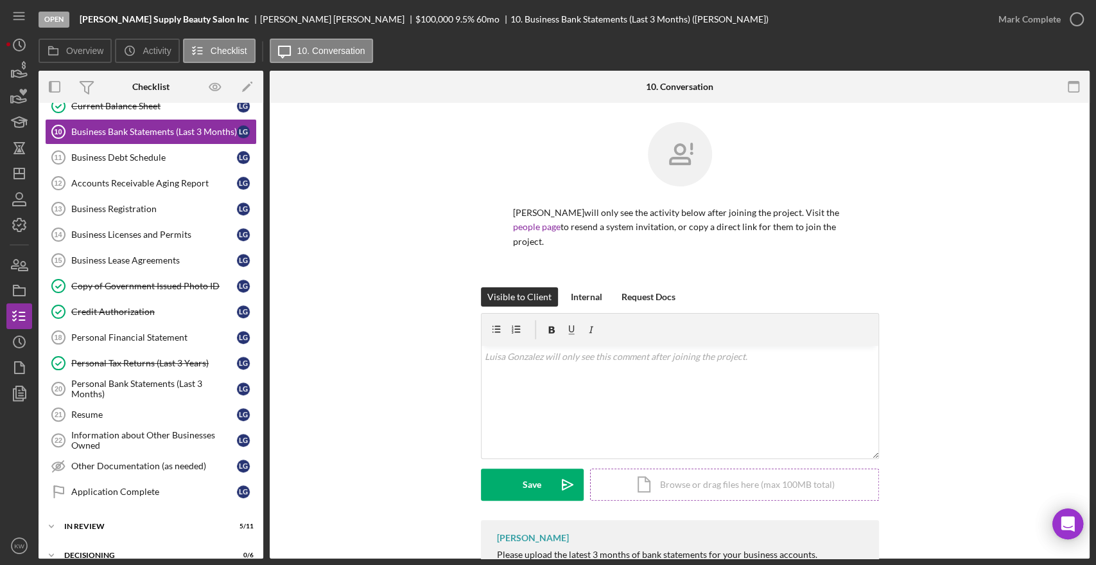
click at [687, 484] on div "Icon/Document Browse or drag files here (max 100MB total) Tap to choose files o…" at bounding box center [734, 484] width 289 height 32
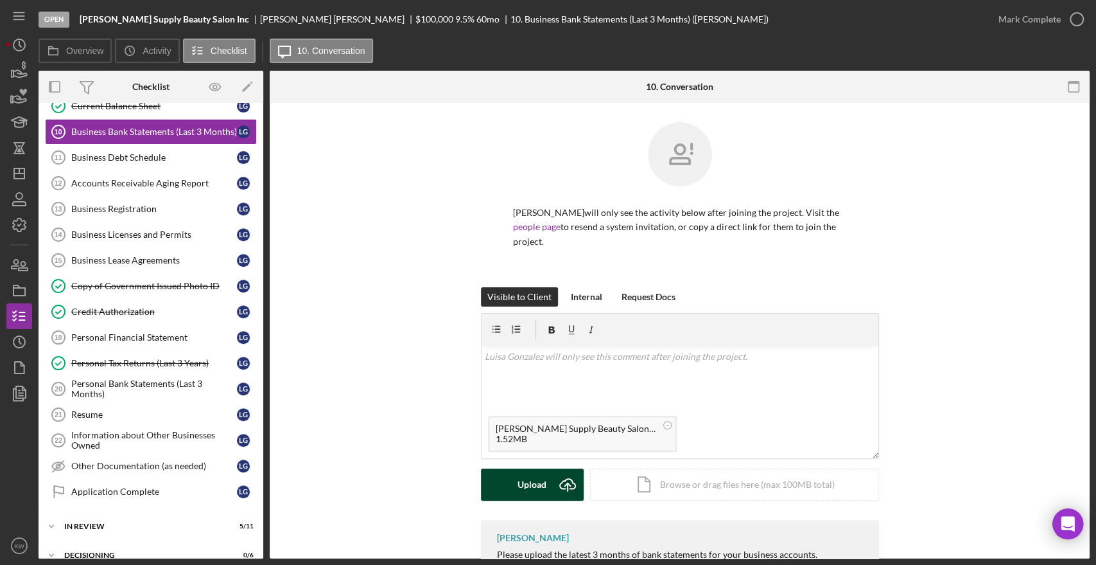
click at [570, 476] on icon "Icon/Upload" at bounding box center [568, 484] width 32 height 32
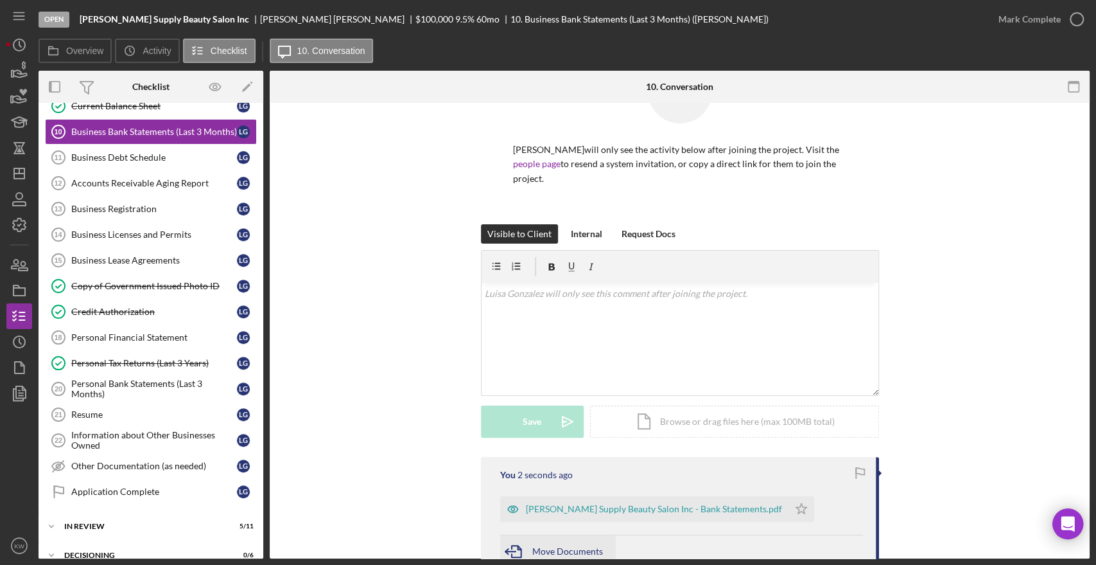
scroll to position [170, 0]
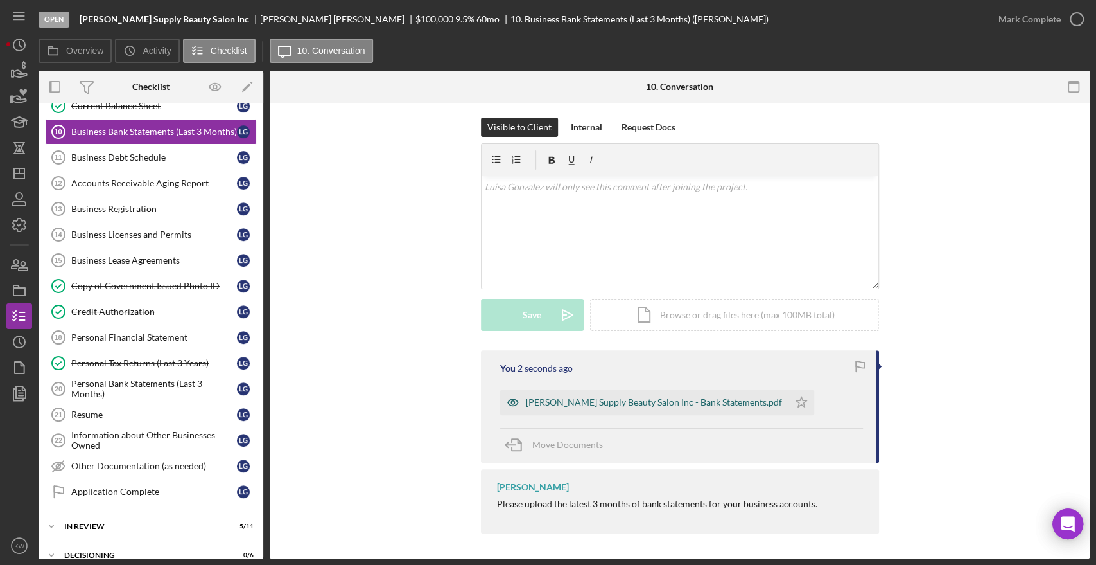
click at [618, 396] on div "Naisha Supply Beauty Salon Inc - Bank Statements.pdf" at bounding box center [644, 402] width 288 height 26
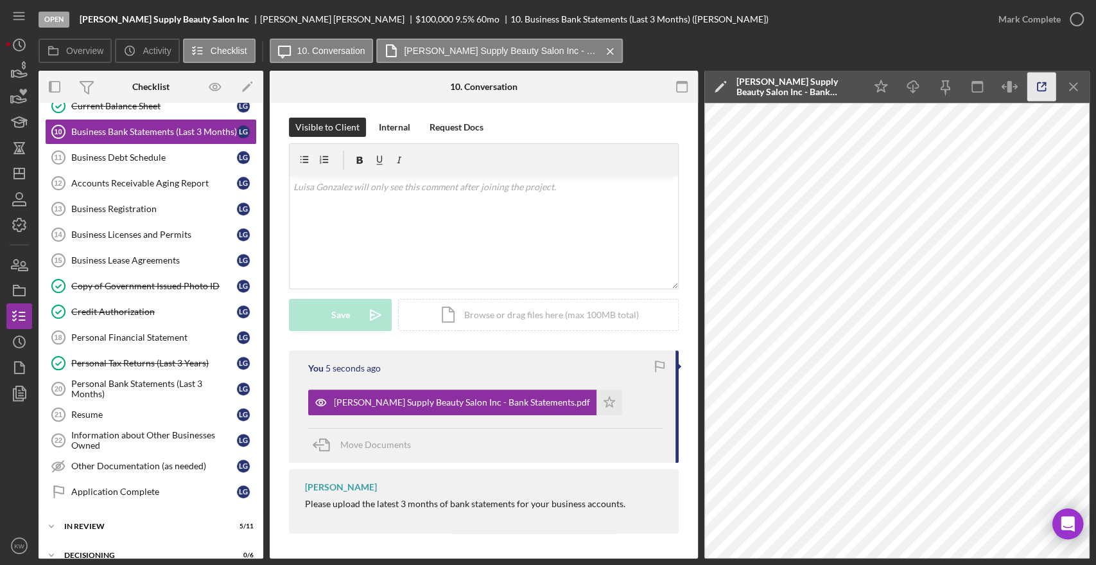
click at [1042, 88] on icon "button" at bounding box center [1042, 87] width 29 height 29
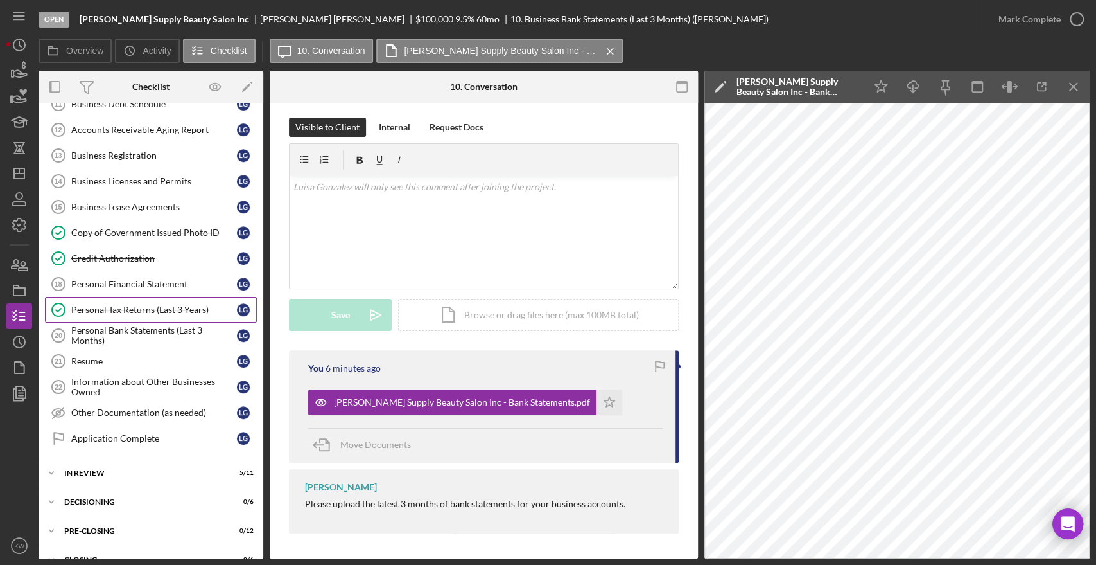
scroll to position [526, 0]
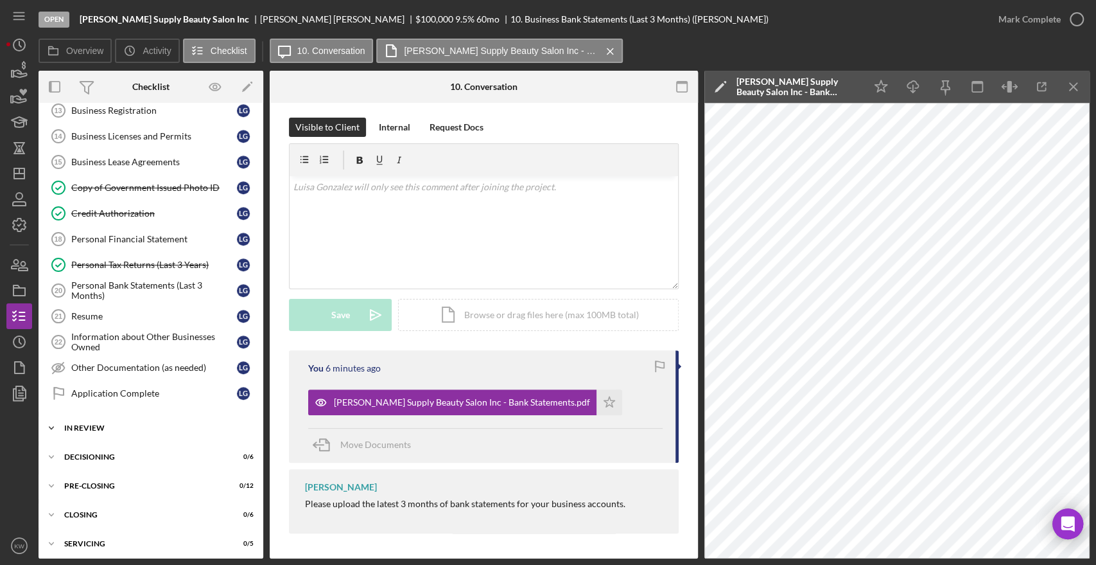
click at [76, 424] on div "In Review" at bounding box center [155, 428] width 183 height 8
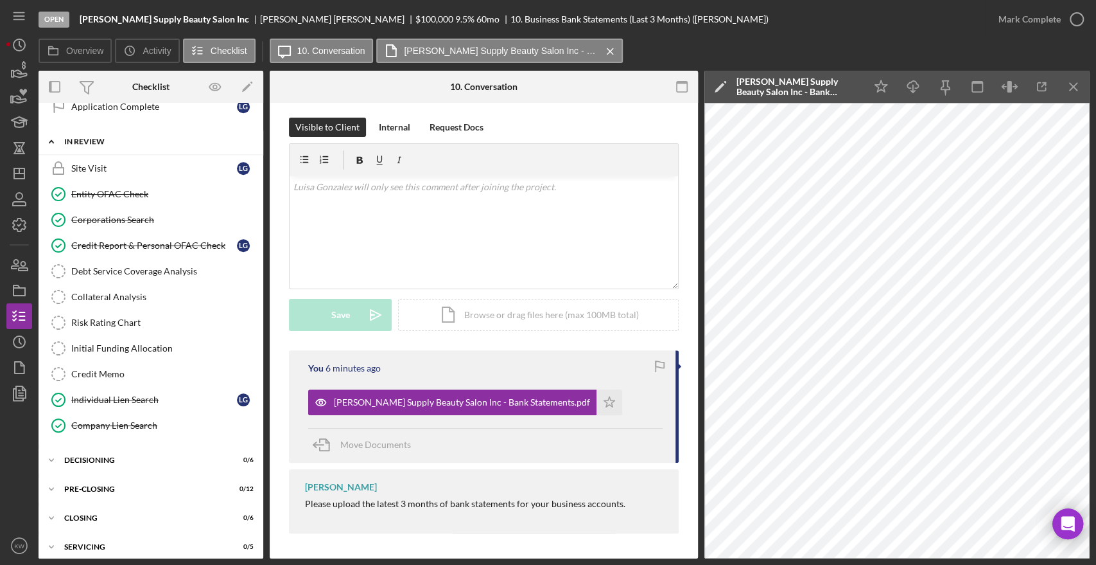
scroll to position [814, 0]
click at [123, 240] on div "Credit Report & Personal OFAC Check" at bounding box center [154, 243] width 166 height 10
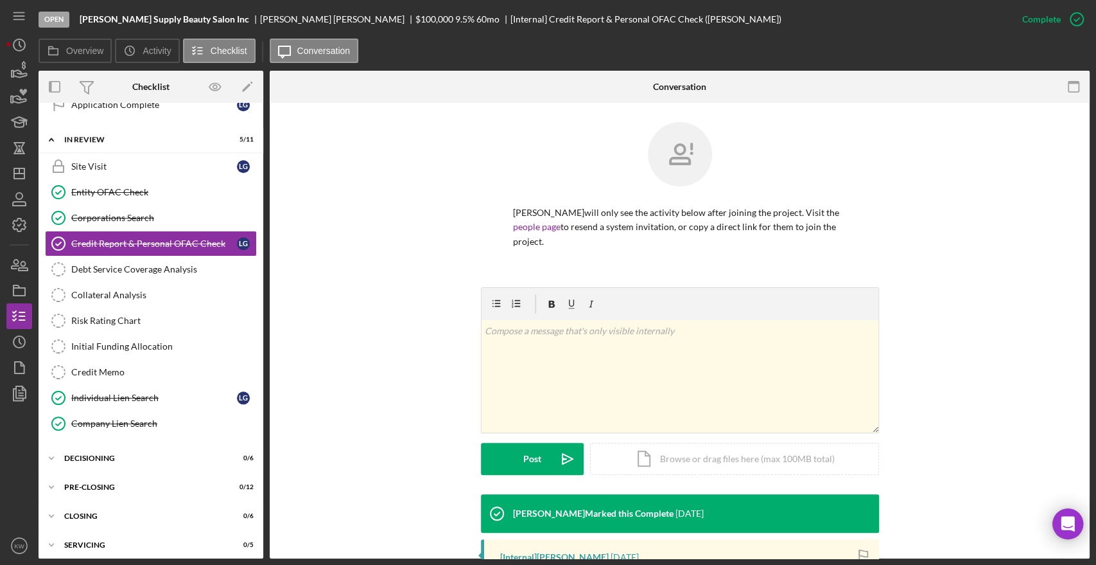
scroll to position [189, 0]
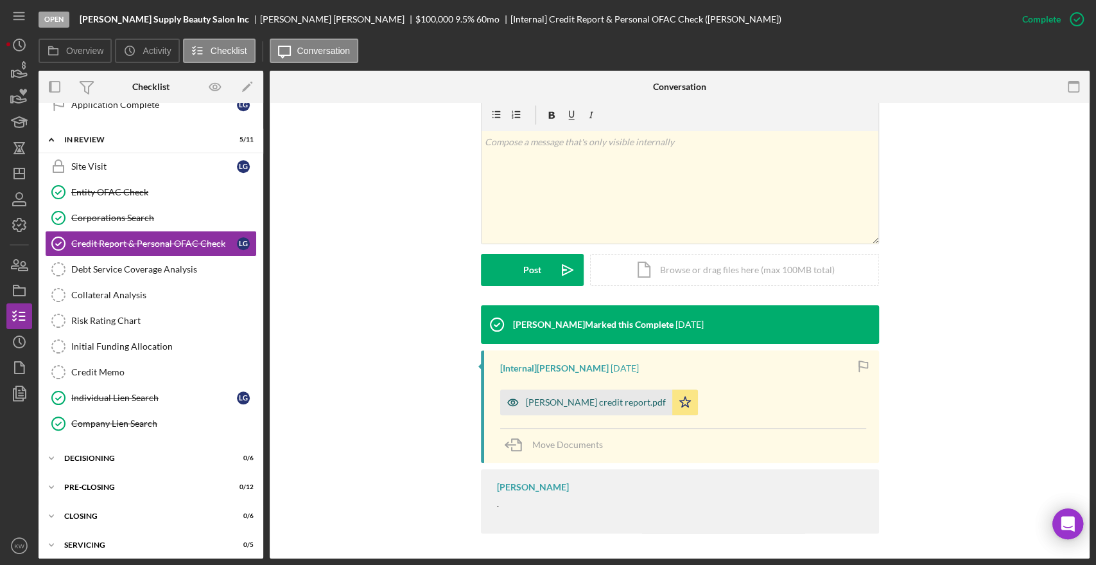
click at [591, 407] on div "Luisa P Gonzalez credit report.pdf" at bounding box center [596, 402] width 140 height 10
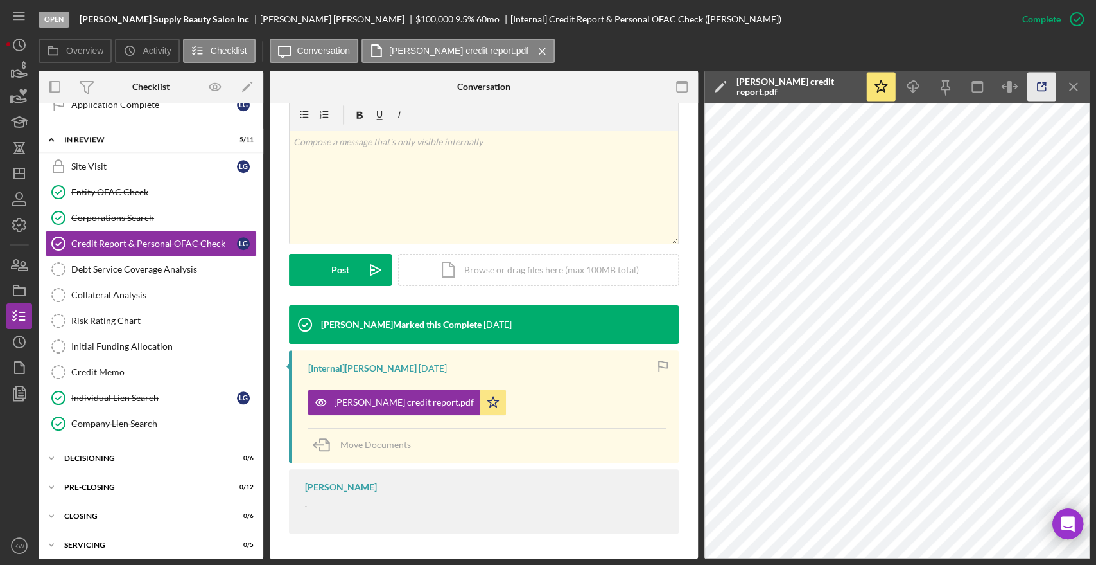
click at [1044, 79] on icon "button" at bounding box center [1042, 87] width 29 height 29
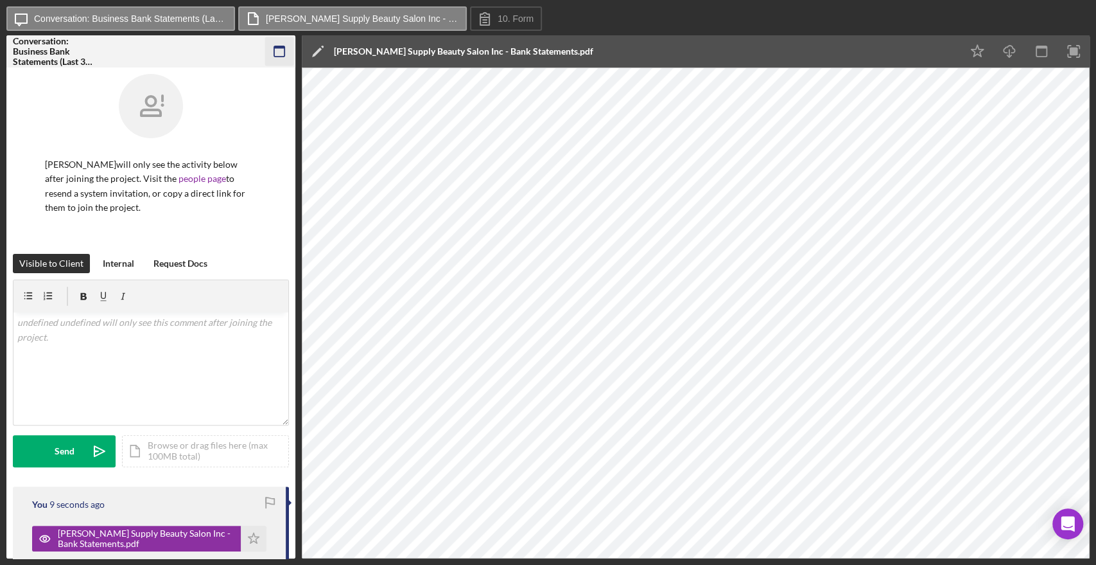
click at [272, 58] on icon "button" at bounding box center [279, 51] width 29 height 29
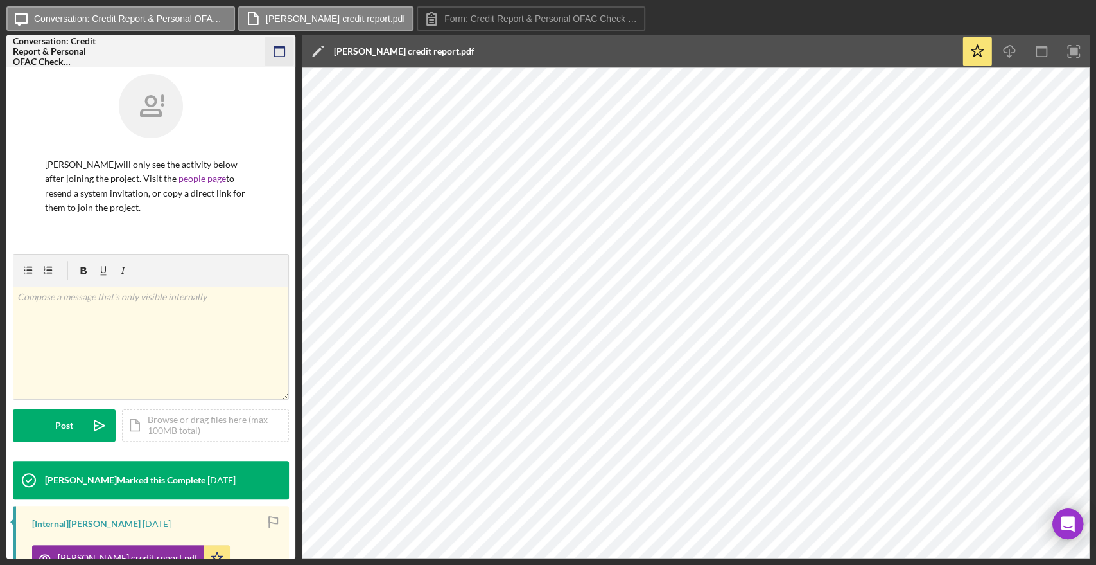
click at [277, 44] on icon "button" at bounding box center [279, 51] width 29 height 29
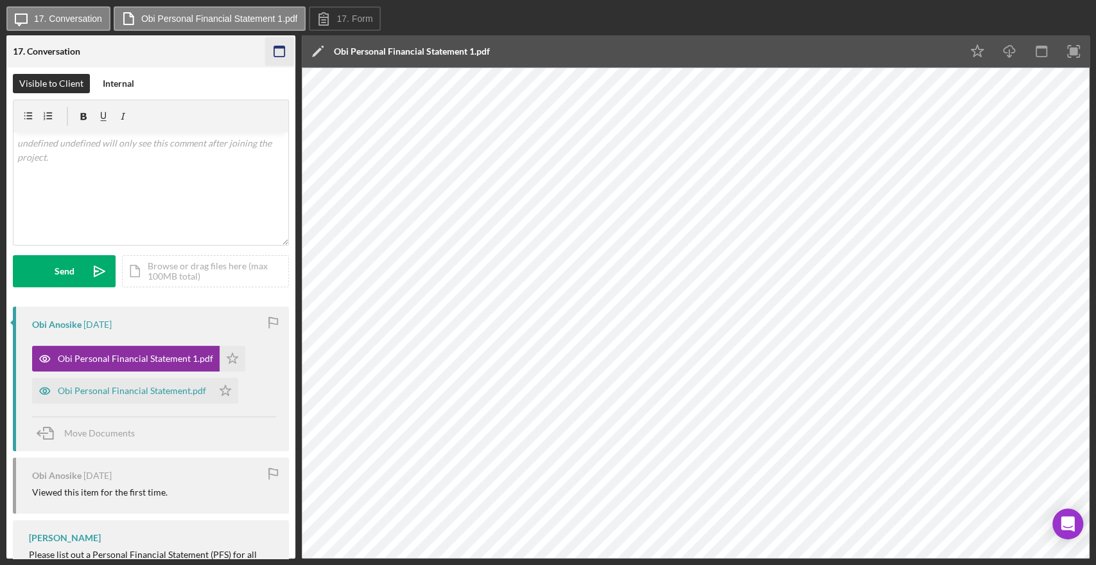
click at [281, 49] on icon "button" at bounding box center [279, 51] width 29 height 29
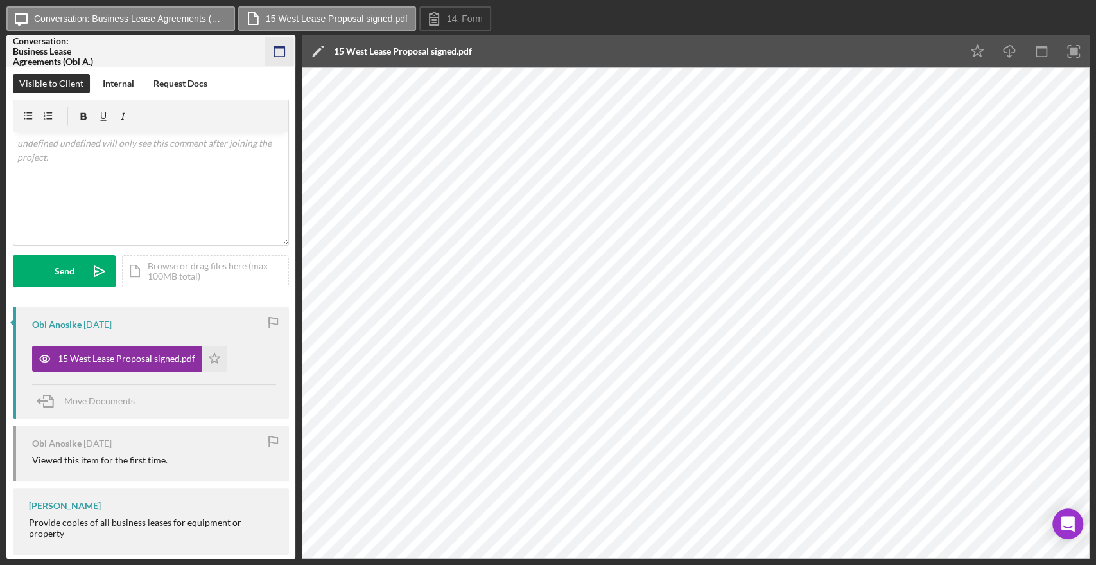
click at [274, 43] on icon "button" at bounding box center [279, 51] width 29 height 29
